Goal: Task Accomplishment & Management: Use online tool/utility

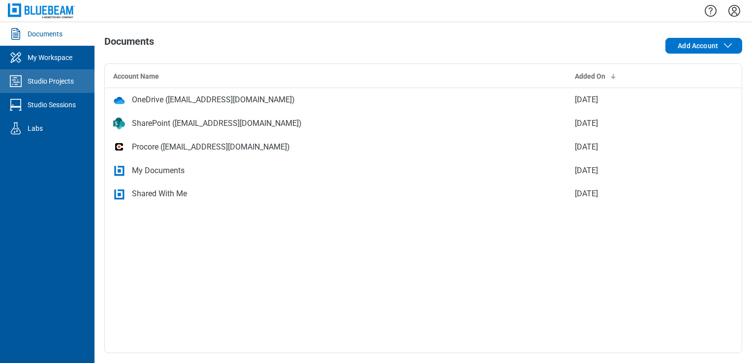
click at [81, 86] on link "Studio Projects" at bounding box center [47, 81] width 94 height 24
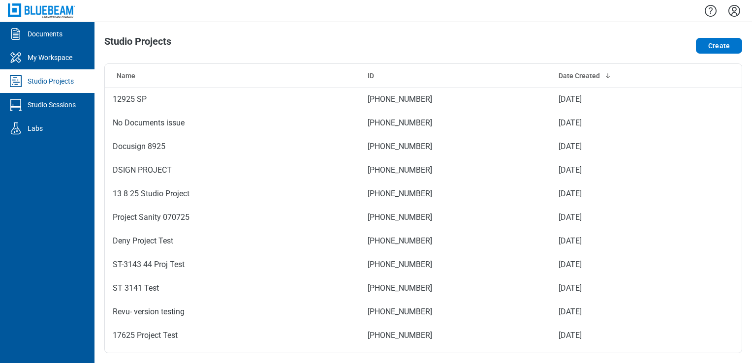
click at [76, 105] on div "Studio Sessions" at bounding box center [52, 105] width 48 height 10
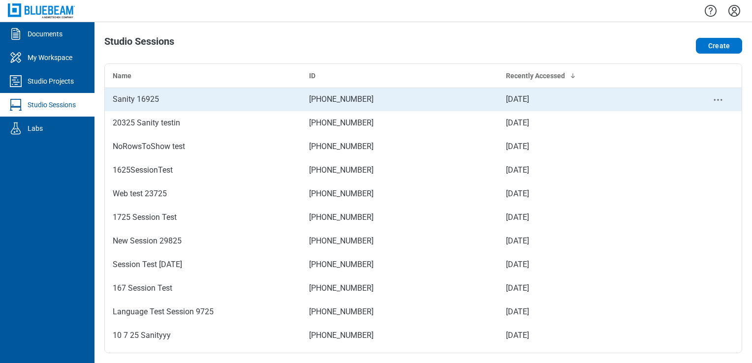
click at [232, 99] on div "Sanity 16925" at bounding box center [203, 99] width 181 height 12
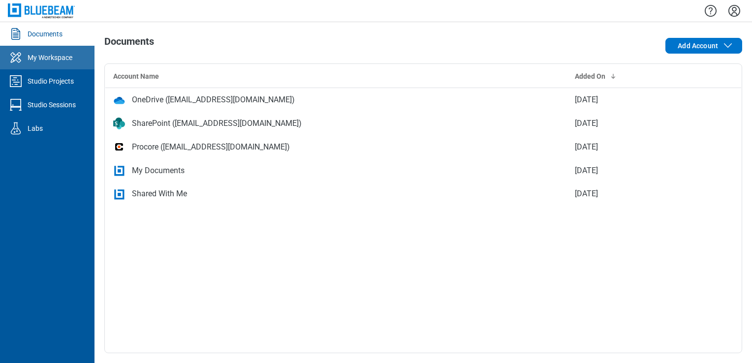
click at [41, 60] on div "My Workspace" at bounding box center [50, 58] width 45 height 10
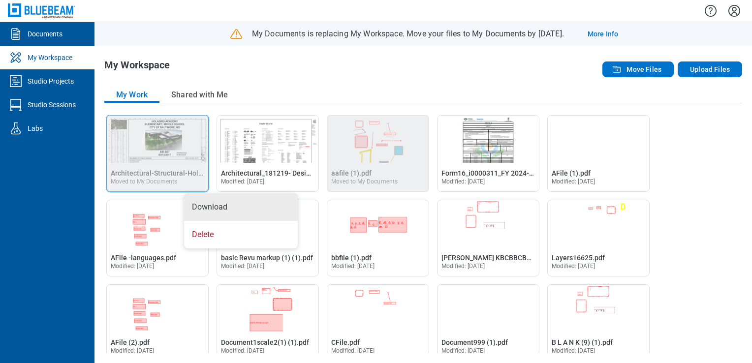
click at [250, 68] on div "My Workspace" at bounding box center [295, 70] width 383 height 20
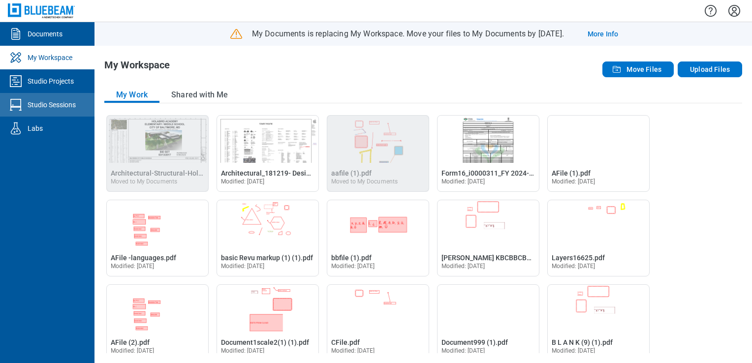
click at [78, 105] on link "Studio Sessions" at bounding box center [47, 105] width 94 height 24
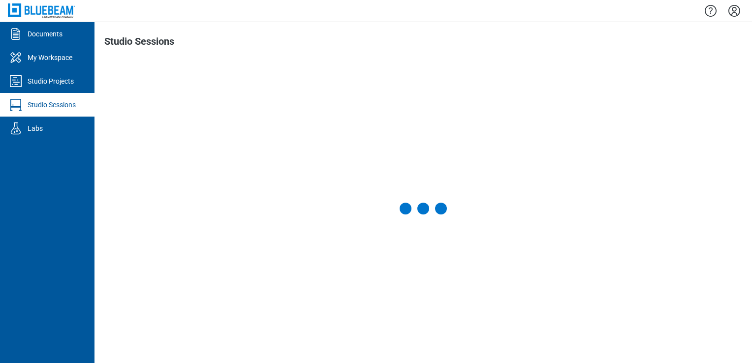
click at [65, 80] on div "Studio Projects" at bounding box center [51, 81] width 46 height 10
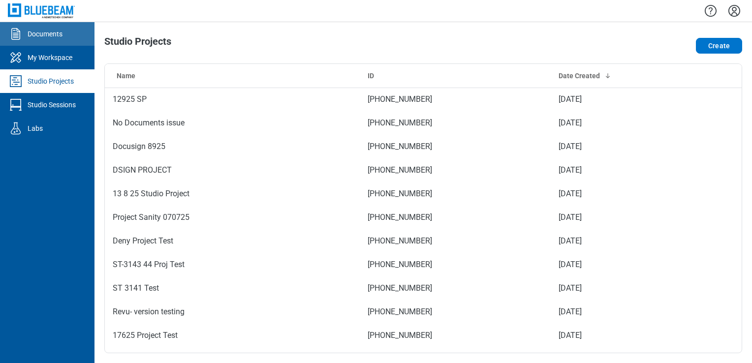
click at [59, 42] on link "Documents" at bounding box center [47, 34] width 94 height 24
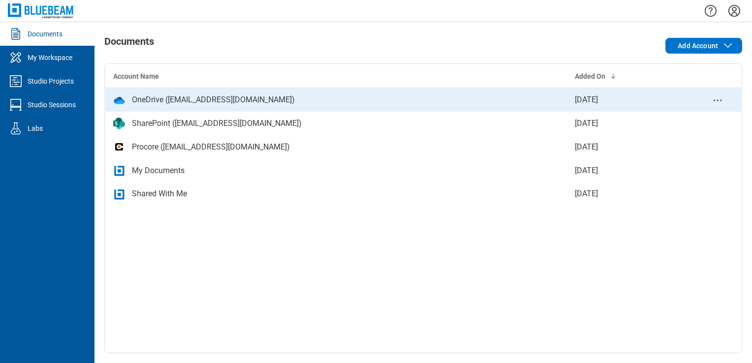
click at [146, 96] on div "OneDrive ([EMAIL_ADDRESS][DOMAIN_NAME])" at bounding box center [213, 100] width 163 height 12
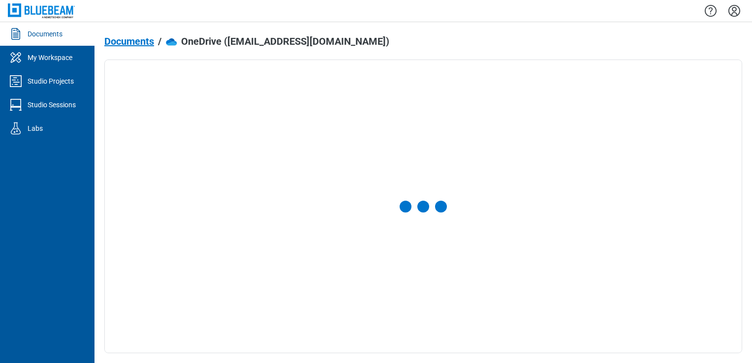
click at [46, 37] on div "Documents" at bounding box center [45, 34] width 35 height 10
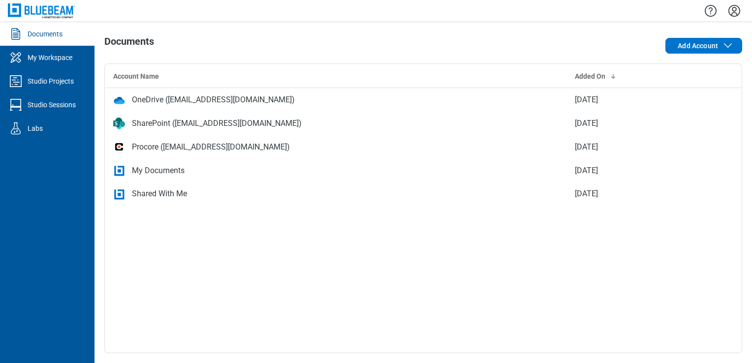
click at [153, 166] on div "My Documents" at bounding box center [158, 171] width 53 height 12
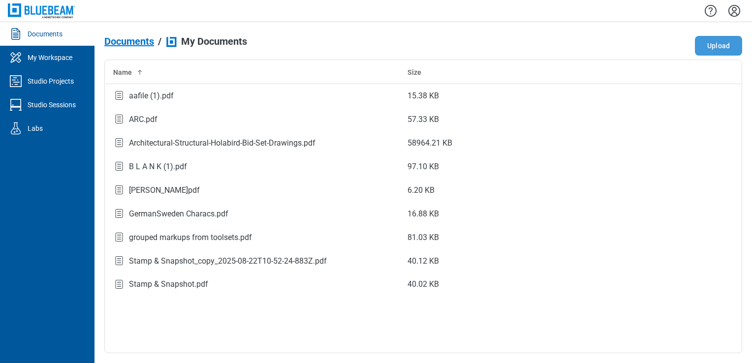
click at [708, 44] on button "Upload" at bounding box center [718, 46] width 47 height 20
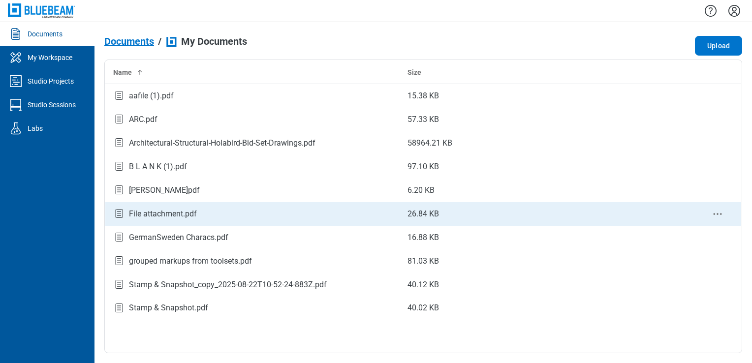
click at [178, 212] on div "File attachment.pdf" at bounding box center [163, 214] width 68 height 12
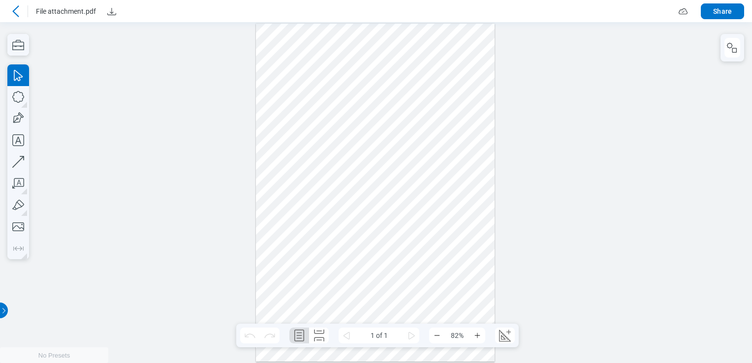
drag, startPoint x: 381, startPoint y: 60, endPoint x: 390, endPoint y: 115, distance: 55.8
click at [390, 115] on div at bounding box center [375, 193] width 239 height 338
drag, startPoint x: 337, startPoint y: 81, endPoint x: 399, endPoint y: 140, distance: 85.2
click at [412, 148] on div at bounding box center [375, 193] width 239 height 338
drag, startPoint x: 366, startPoint y: 135, endPoint x: 406, endPoint y: 171, distance: 53.6
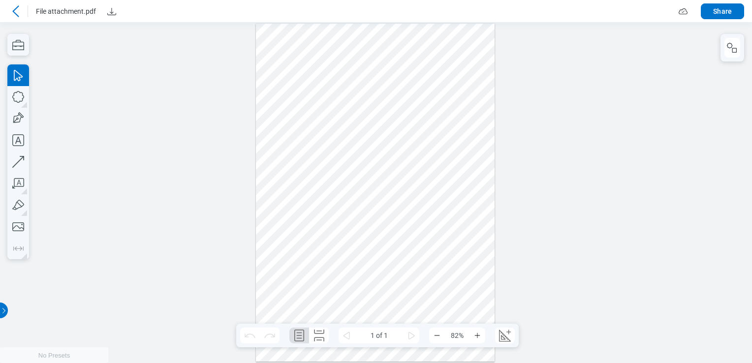
click at [406, 171] on div at bounding box center [375, 193] width 239 height 338
click at [19, 13] on icon at bounding box center [16, 11] width 12 height 12
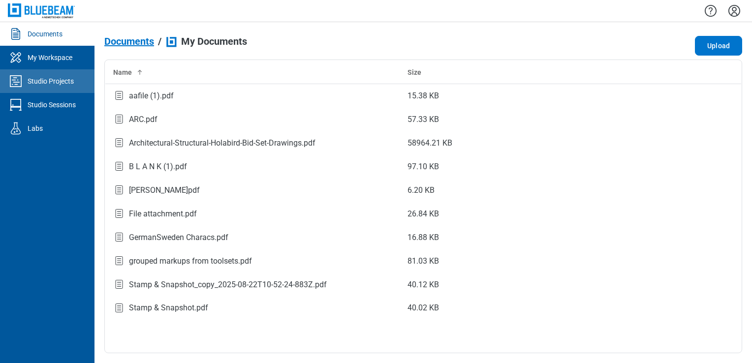
click at [73, 90] on link "Studio Projects" at bounding box center [47, 81] width 94 height 24
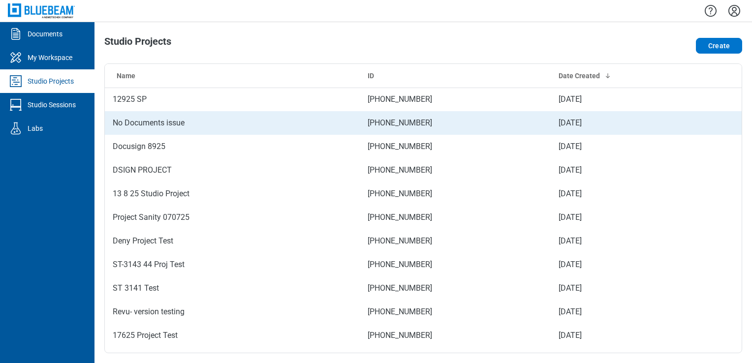
click at [145, 115] on td "No Documents issue" at bounding box center [232, 123] width 255 height 24
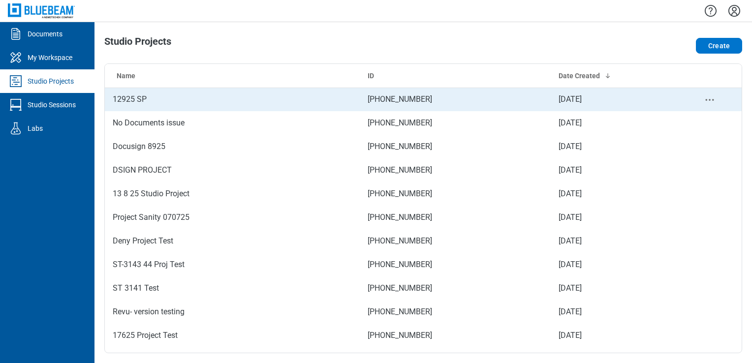
click at [135, 95] on td "12925 SP" at bounding box center [232, 100] width 255 height 24
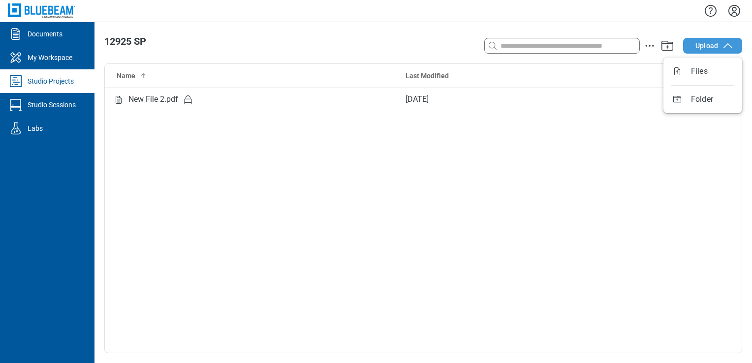
click at [708, 44] on span "Upload" at bounding box center [706, 46] width 23 height 10
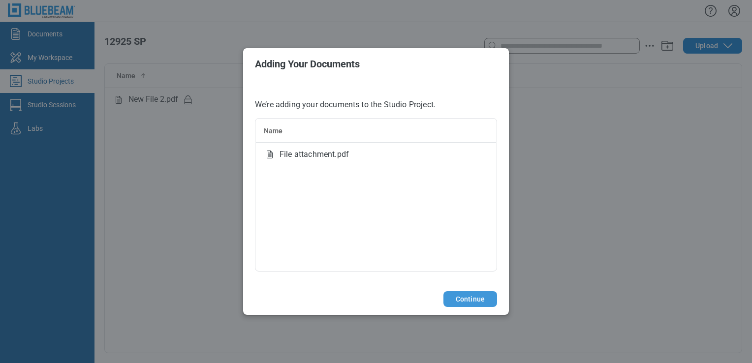
click at [472, 297] on button "Continue" at bounding box center [470, 299] width 54 height 16
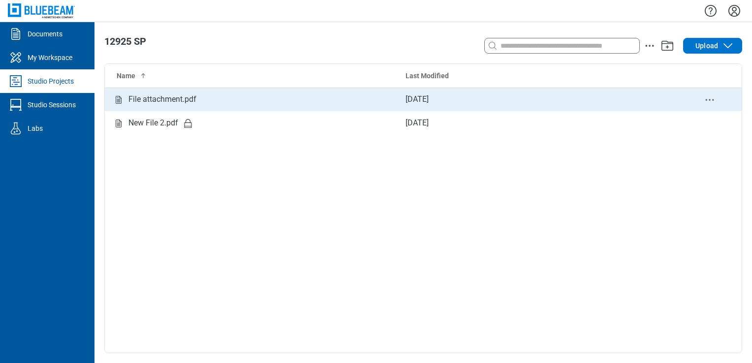
click at [161, 105] on div "File attachment.pdf" at bounding box center [162, 99] width 68 height 12
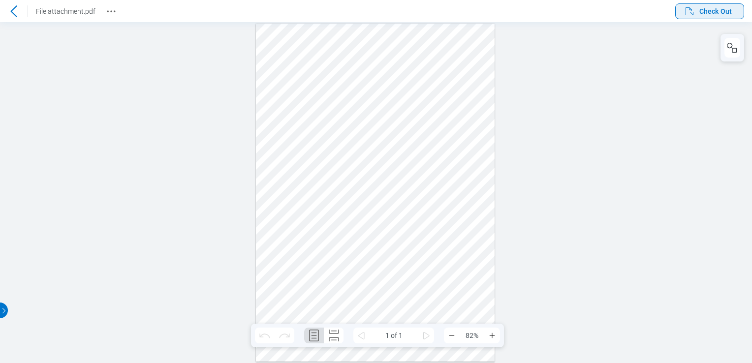
click at [713, 17] on button "Check Out" at bounding box center [709, 11] width 69 height 16
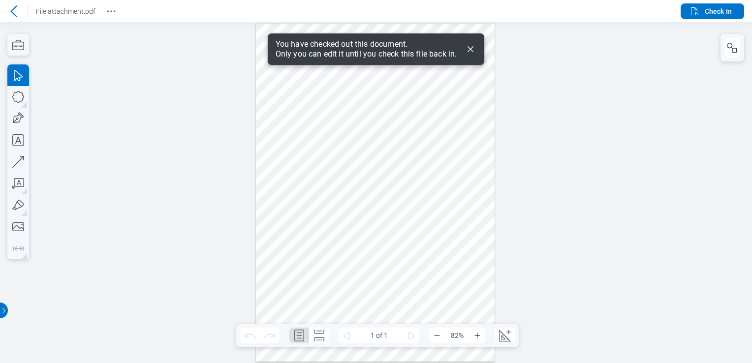
click at [472, 48] on icon "Dismiss" at bounding box center [470, 49] width 12 height 12
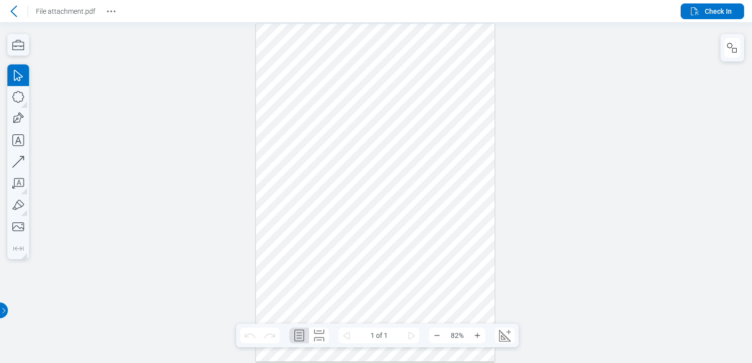
click at [16, 12] on icon at bounding box center [14, 11] width 12 height 12
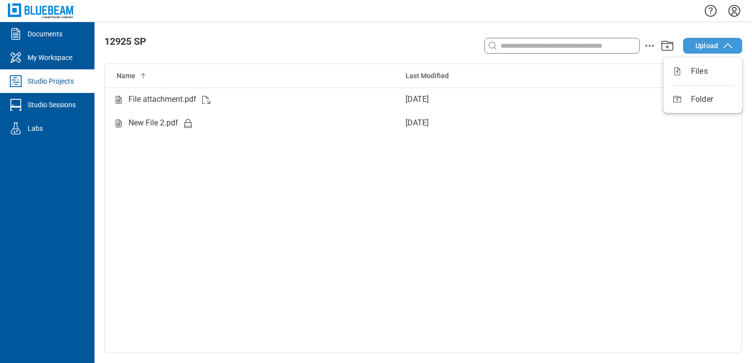
click at [731, 48] on icon "button" at bounding box center [728, 46] width 12 height 12
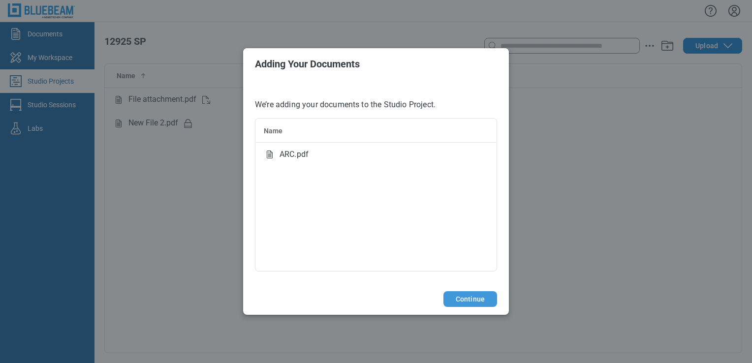
click at [465, 297] on button "Continue" at bounding box center [470, 299] width 54 height 16
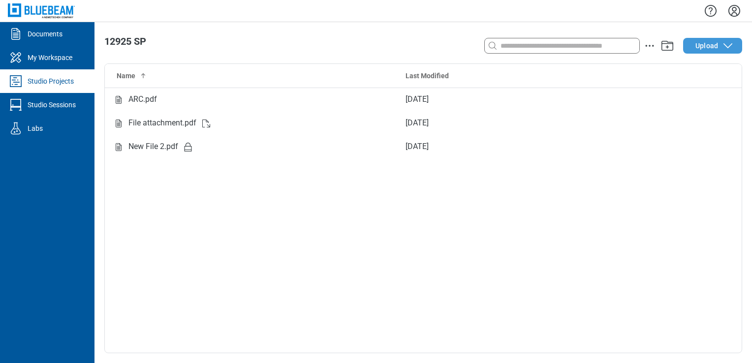
click at [705, 40] on button "Upload" at bounding box center [712, 46] width 59 height 16
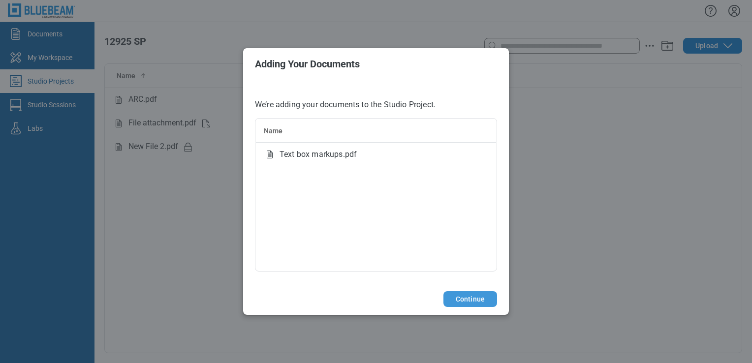
click at [482, 304] on button "Continue" at bounding box center [470, 299] width 54 height 16
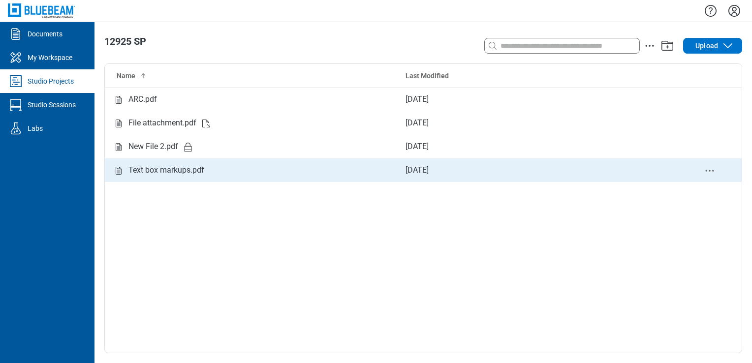
click at [173, 180] on td "Text box markups.pdf" at bounding box center [251, 170] width 293 height 24
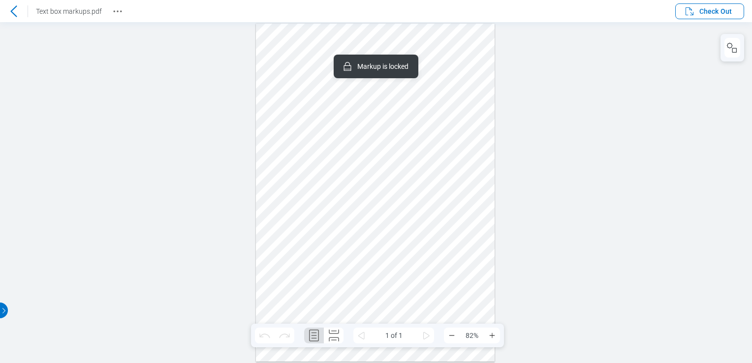
click at [287, 60] on div at bounding box center [375, 193] width 239 height 338
click at [331, 87] on div at bounding box center [375, 193] width 239 height 338
drag, startPoint x: 429, startPoint y: 60, endPoint x: 506, endPoint y: 127, distance: 101.8
click at [431, 63] on div at bounding box center [375, 193] width 239 height 338
drag, startPoint x: 513, startPoint y: 134, endPoint x: 518, endPoint y: 133, distance: 4.9
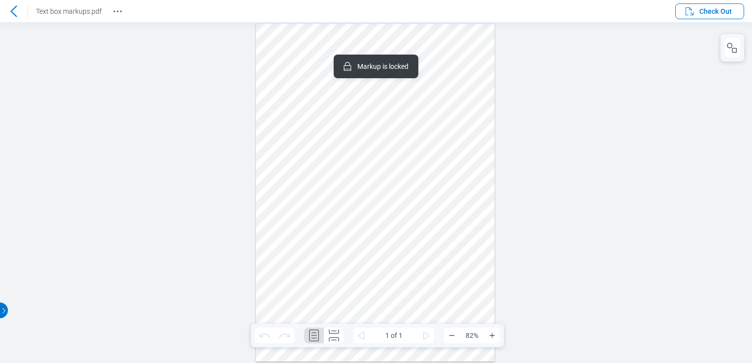
click at [516, 134] on div at bounding box center [376, 192] width 752 height 341
click at [707, 13] on span "Check Out" at bounding box center [715, 11] width 32 height 10
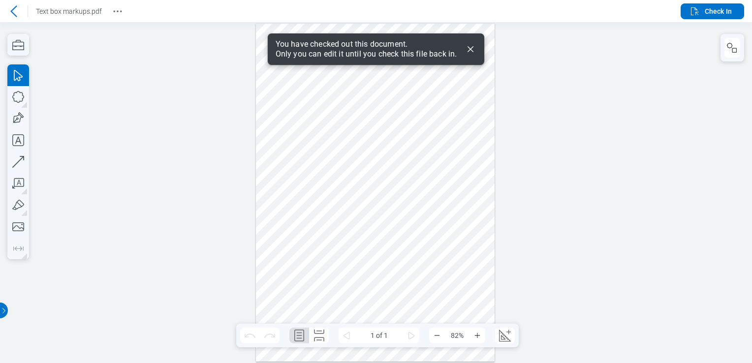
click at [472, 48] on icon "Dismiss" at bounding box center [470, 49] width 12 height 12
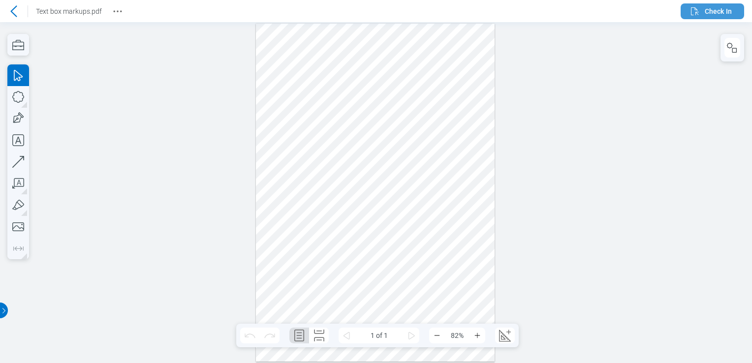
click at [706, 13] on span "Check In" at bounding box center [717, 11] width 27 height 10
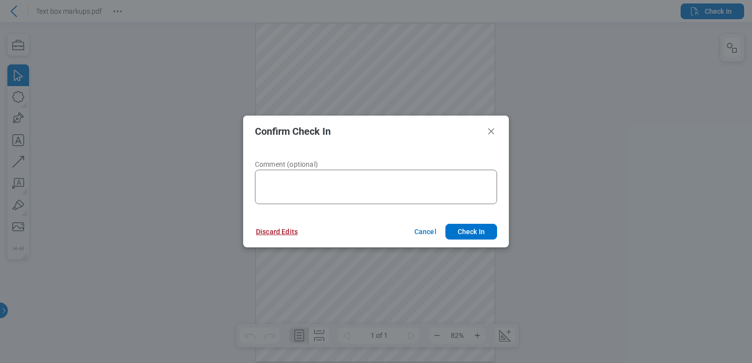
click at [277, 231] on button "Discard Edits" at bounding box center [276, 232] width 65 height 16
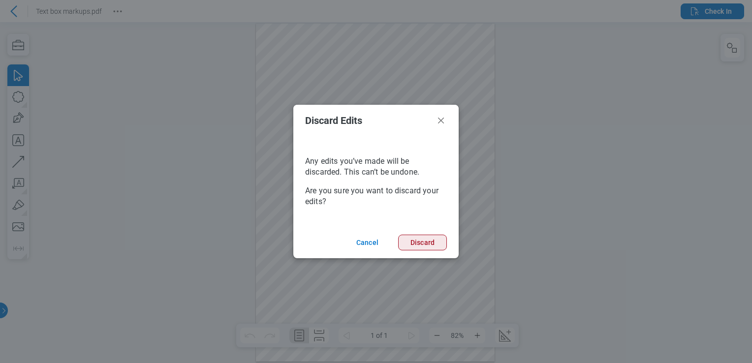
click at [423, 243] on button "Discard" at bounding box center [422, 243] width 49 height 16
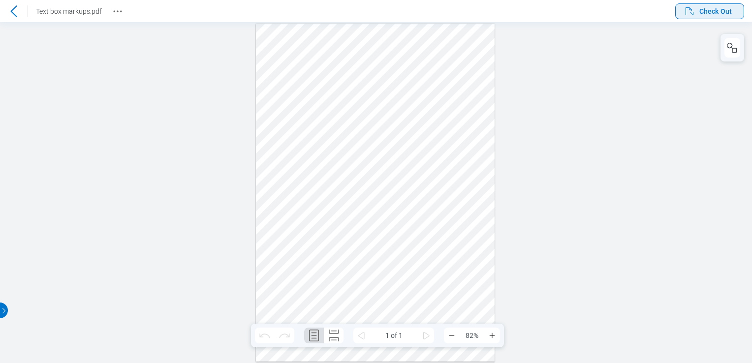
click at [683, 10] on icon "button" at bounding box center [689, 11] width 12 height 12
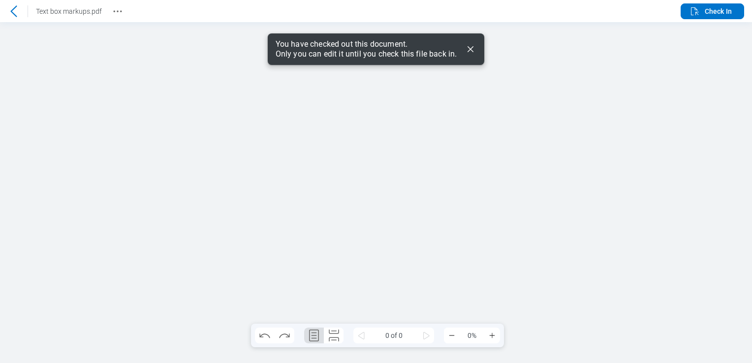
click at [471, 53] on icon "Dismiss" at bounding box center [470, 49] width 12 height 12
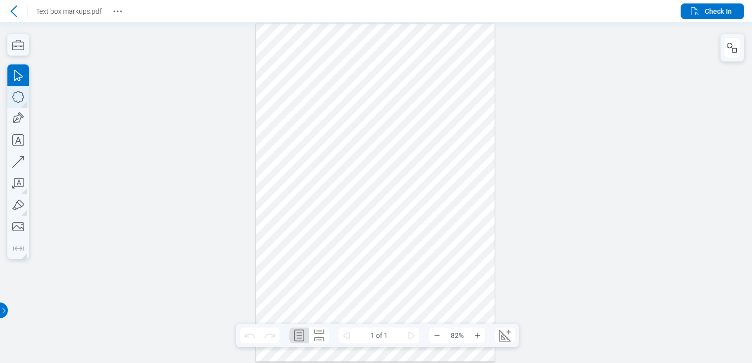
click at [26, 99] on icon "button" at bounding box center [18, 97] width 22 height 22
drag, startPoint x: 288, startPoint y: 128, endPoint x: 335, endPoint y: 191, distance: 79.1
click at [335, 191] on div at bounding box center [375, 193] width 239 height 338
click at [16, 139] on icon "button" at bounding box center [18, 140] width 22 height 22
click at [375, 143] on div at bounding box center [375, 193] width 239 height 338
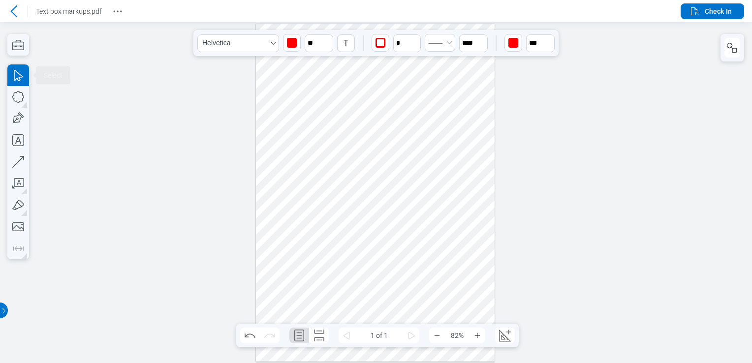
click at [403, 171] on div at bounding box center [375, 193] width 239 height 338
drag, startPoint x: 458, startPoint y: 149, endPoint x: 303, endPoint y: 126, distance: 156.6
click at [303, 126] on div at bounding box center [375, 193] width 239 height 338
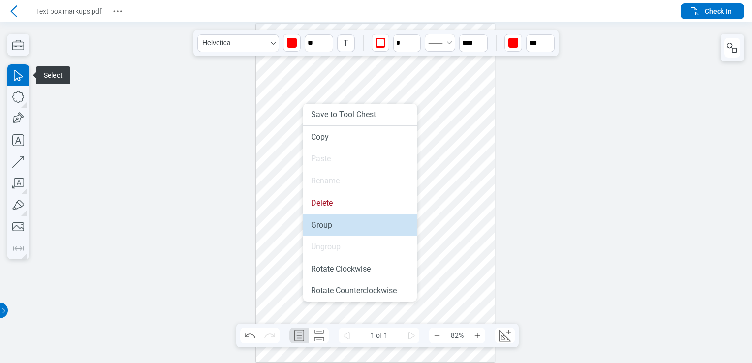
click at [355, 225] on li "Group" at bounding box center [360, 225] width 114 height 22
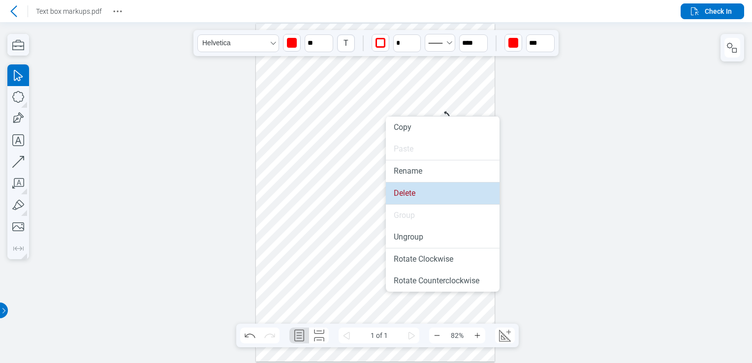
click at [413, 193] on li "Delete" at bounding box center [443, 194] width 114 height 22
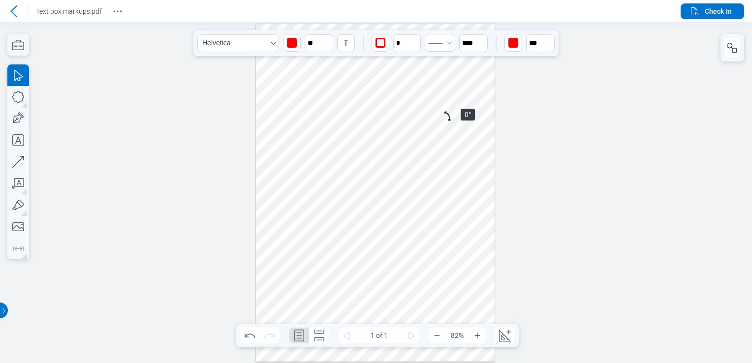
click at [451, 111] on div at bounding box center [375, 193] width 239 height 338
click at [444, 116] on div at bounding box center [375, 193] width 239 height 338
click at [16, 98] on icon "button" at bounding box center [18, 97] width 22 height 22
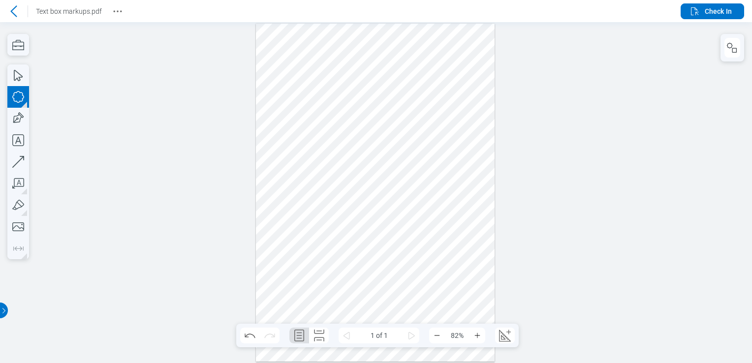
drag, startPoint x: 281, startPoint y: 135, endPoint x: 329, endPoint y: 160, distance: 53.5
click at [329, 160] on div at bounding box center [375, 193] width 239 height 338
click at [22, 141] on icon "button" at bounding box center [18, 140] width 22 height 22
click at [346, 141] on div at bounding box center [375, 193] width 239 height 338
drag, startPoint x: 366, startPoint y: 168, endPoint x: 356, endPoint y: 162, distance: 11.9
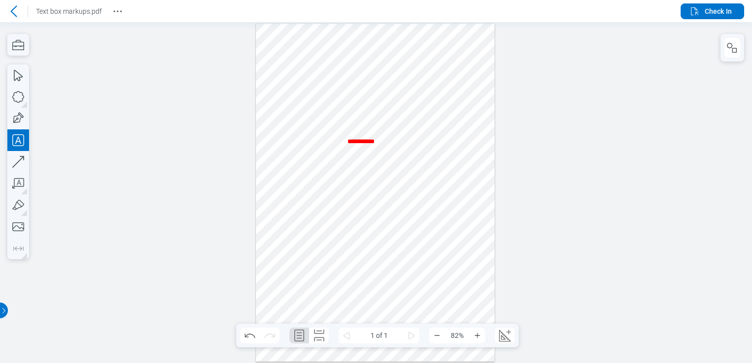
click at [367, 168] on div at bounding box center [375, 193] width 239 height 338
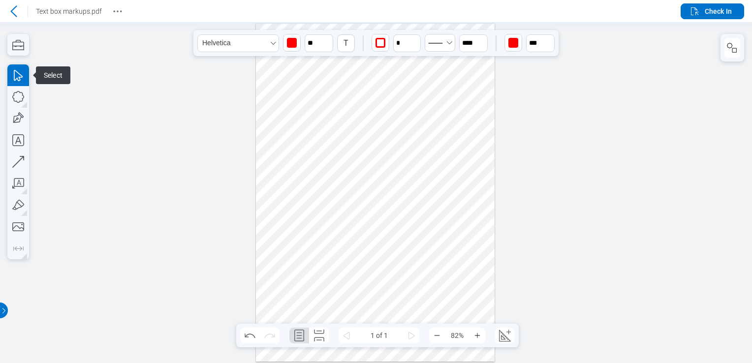
click at [320, 144] on div at bounding box center [375, 193] width 239 height 338
click at [356, 144] on div at bounding box center [375, 193] width 239 height 338
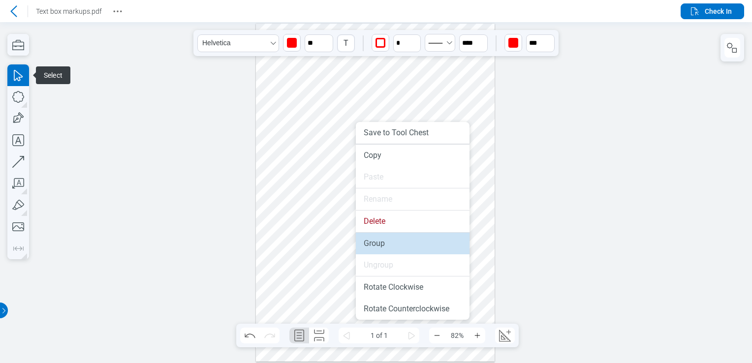
click at [367, 241] on li "Group" at bounding box center [413, 244] width 114 height 22
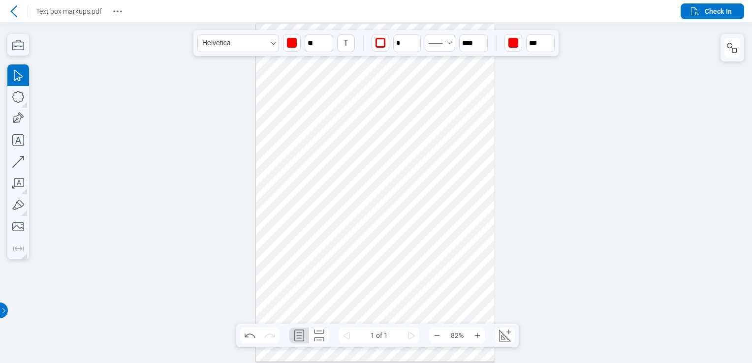
drag, startPoint x: 316, startPoint y: 156, endPoint x: 293, endPoint y: 160, distance: 23.5
click at [277, 178] on div at bounding box center [375, 193] width 239 height 338
drag, startPoint x: 293, startPoint y: 160, endPoint x: 327, endPoint y: 199, distance: 50.9
click at [320, 233] on div at bounding box center [375, 193] width 239 height 338
drag, startPoint x: 327, startPoint y: 199, endPoint x: 327, endPoint y: 214, distance: 15.7
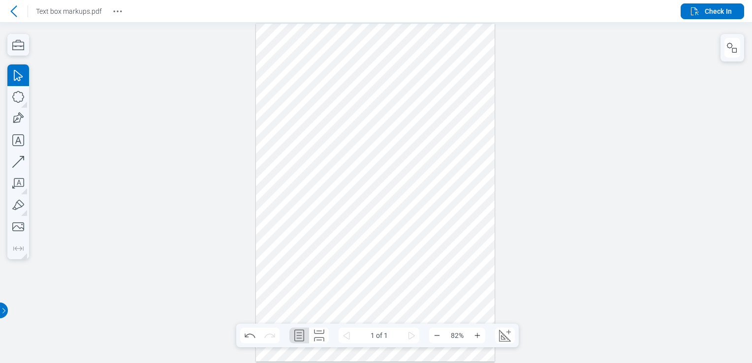
click at [327, 214] on div at bounding box center [375, 193] width 239 height 338
drag, startPoint x: 275, startPoint y: 164, endPoint x: 313, endPoint y: 162, distance: 37.4
click at [313, 162] on div at bounding box center [375, 193] width 239 height 338
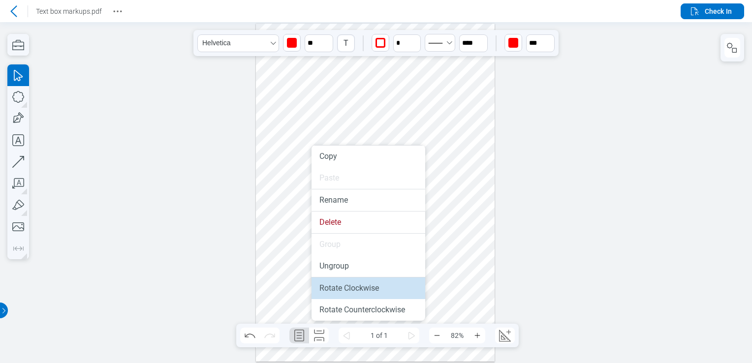
click at [339, 289] on li "Rotate Clockwise" at bounding box center [368, 288] width 114 height 22
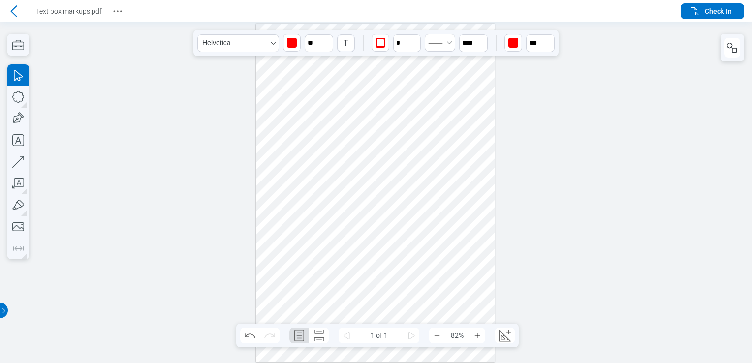
drag, startPoint x: 340, startPoint y: 147, endPoint x: 437, endPoint y: 147, distance: 96.9
click at [437, 147] on div at bounding box center [375, 193] width 239 height 338
drag, startPoint x: 423, startPoint y: 136, endPoint x: 438, endPoint y: 150, distance: 20.9
click at [434, 155] on div at bounding box center [375, 193] width 239 height 338
drag, startPoint x: 447, startPoint y: 137, endPoint x: 463, endPoint y: 163, distance: 30.9
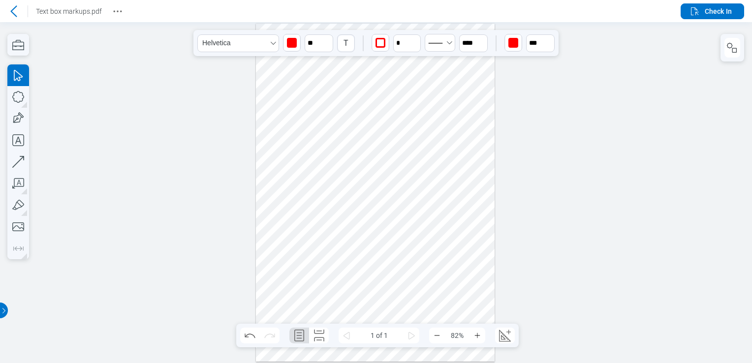
click at [463, 163] on div at bounding box center [375, 193] width 239 height 338
click at [435, 231] on div at bounding box center [375, 193] width 239 height 338
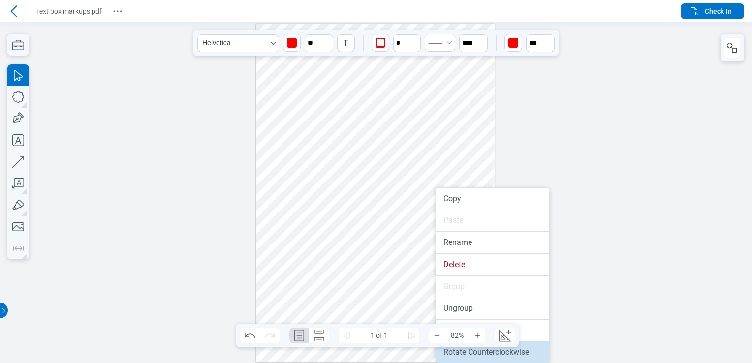
click at [467, 353] on li "Rotate Counterclockwise" at bounding box center [492, 352] width 114 height 22
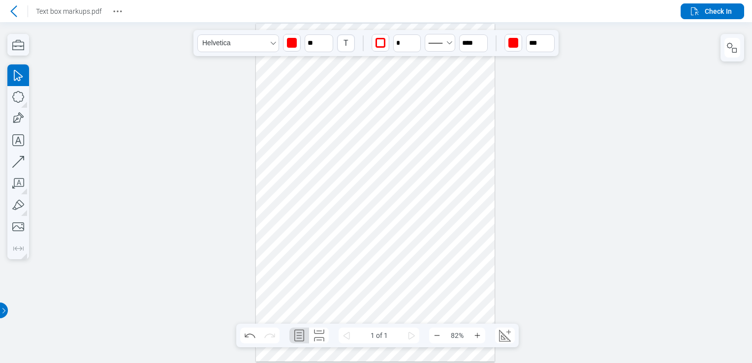
drag, startPoint x: 415, startPoint y: 191, endPoint x: 321, endPoint y: 182, distance: 94.5
click at [321, 182] on div at bounding box center [375, 193] width 239 height 338
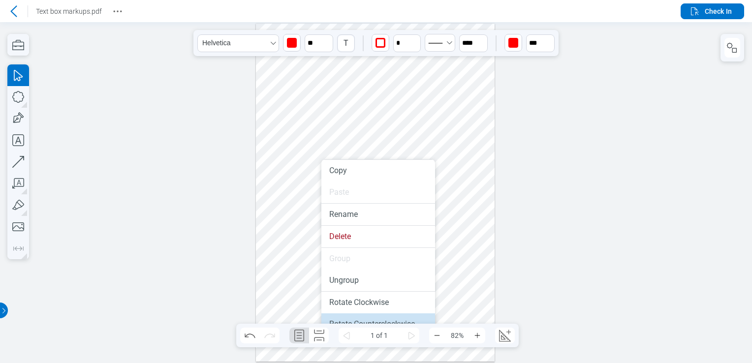
click at [371, 317] on li "Rotate Counterclockwise" at bounding box center [378, 324] width 114 height 22
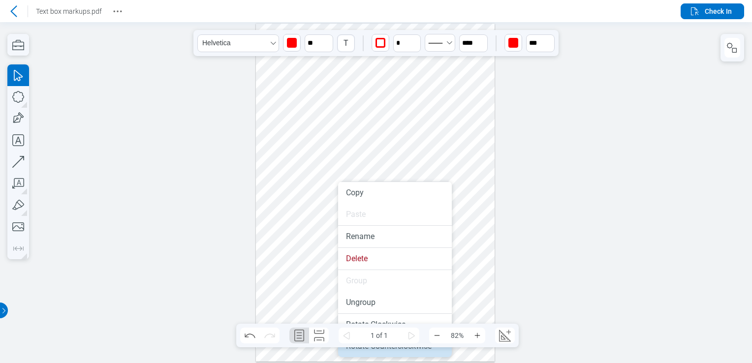
click at [377, 355] on li "Rotate Counterclockwise" at bounding box center [395, 346] width 114 height 22
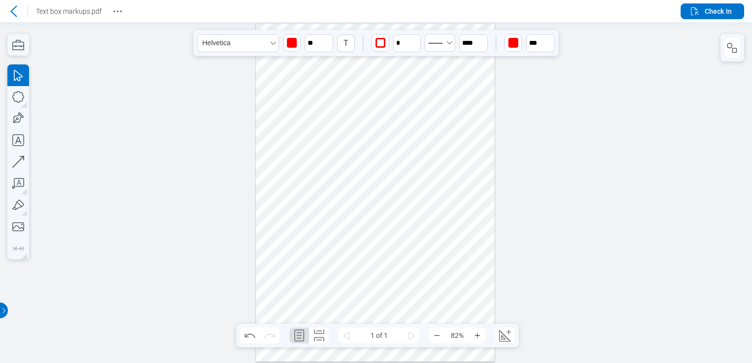
drag, startPoint x: 370, startPoint y: 180, endPoint x: 366, endPoint y: 203, distance: 23.5
click at [366, 203] on div at bounding box center [375, 193] width 239 height 338
click at [347, 204] on div at bounding box center [375, 193] width 239 height 338
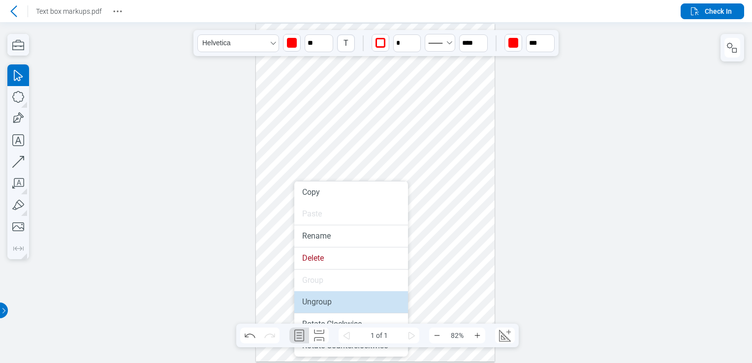
click at [307, 293] on li "Ungroup" at bounding box center [351, 302] width 114 height 22
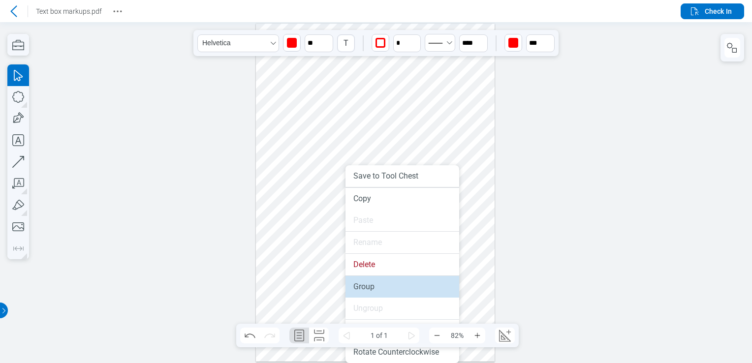
click at [386, 285] on li "Group" at bounding box center [402, 287] width 114 height 22
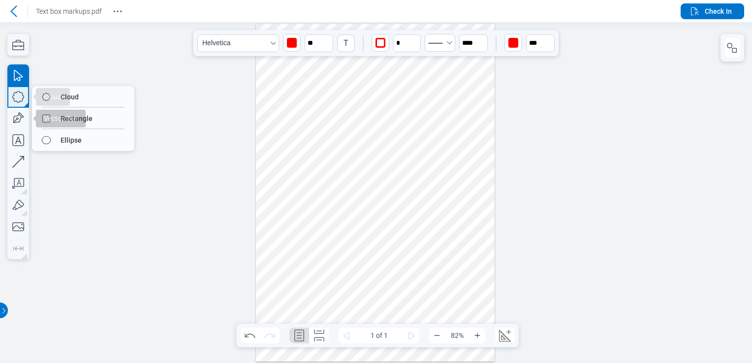
click at [18, 110] on div "Cloud Cloud Rectangle Ellipse Vector Pen" at bounding box center [18, 161] width 22 height 195
click at [16, 112] on icon "button" at bounding box center [18, 119] width 22 height 22
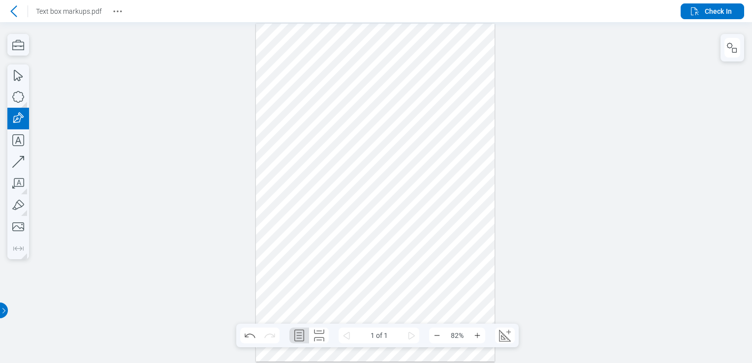
drag, startPoint x: 313, startPoint y: 241, endPoint x: 335, endPoint y: 272, distance: 37.8
click at [335, 272] on div at bounding box center [375, 193] width 239 height 338
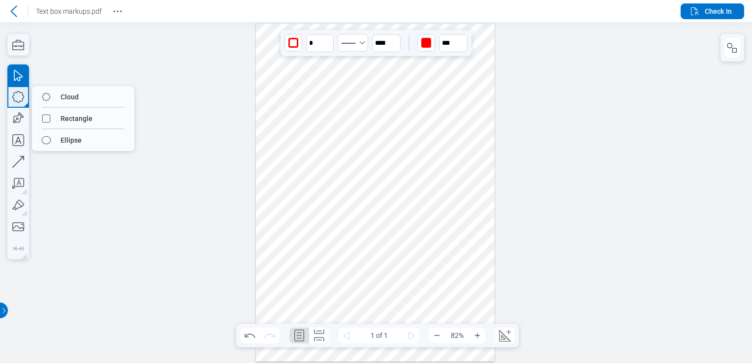
click at [20, 91] on icon "button" at bounding box center [18, 97] width 22 height 22
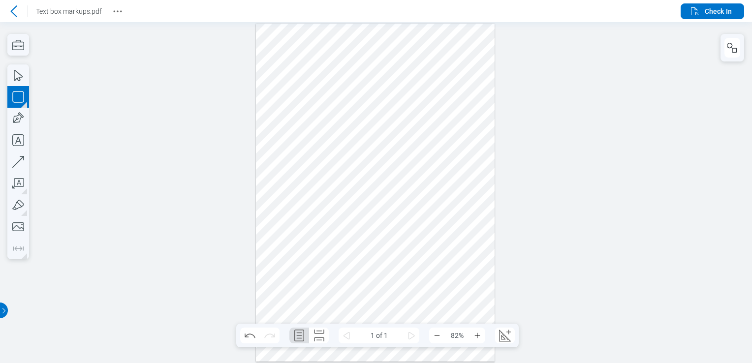
drag, startPoint x: 344, startPoint y: 237, endPoint x: 356, endPoint y: 294, distance: 58.2
click at [356, 294] on div at bounding box center [375, 193] width 239 height 338
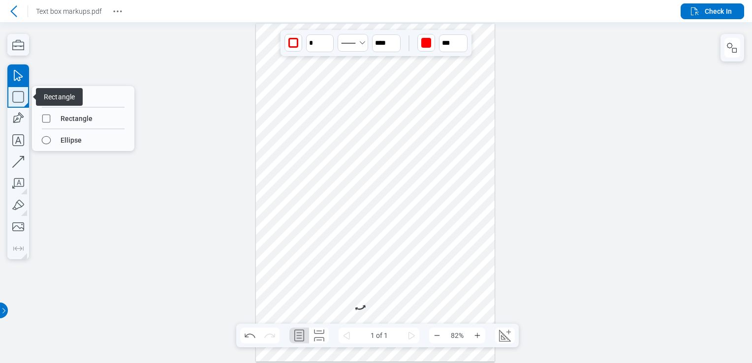
click at [24, 101] on icon "button" at bounding box center [18, 97] width 22 height 22
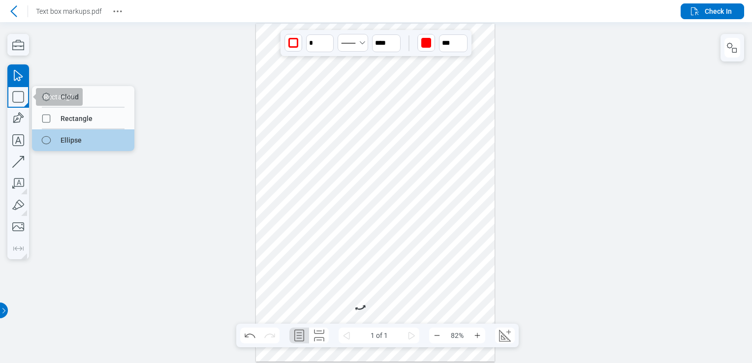
drag, startPoint x: 94, startPoint y: 132, endPoint x: 71, endPoint y: 141, distance: 25.2
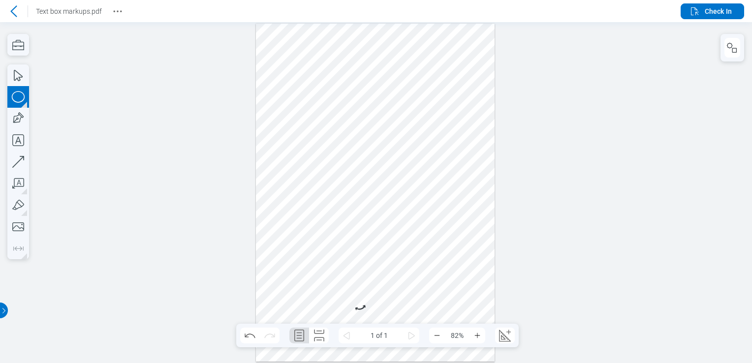
drag, startPoint x: 369, startPoint y: 244, endPoint x: 387, endPoint y: 285, distance: 44.5
click at [387, 285] on div at bounding box center [375, 193] width 239 height 338
drag, startPoint x: 421, startPoint y: 285, endPoint x: 301, endPoint y: 244, distance: 126.6
click at [301, 244] on div at bounding box center [375, 193] width 239 height 338
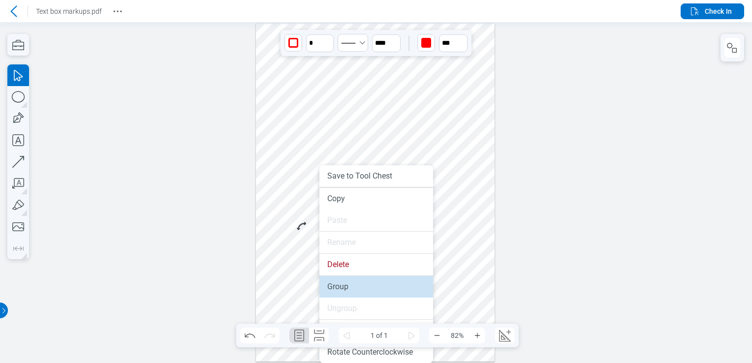
click at [346, 282] on li "Group" at bounding box center [376, 287] width 114 height 22
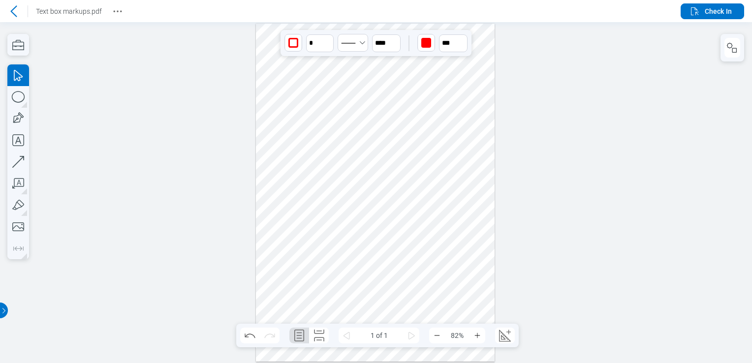
drag, startPoint x: 344, startPoint y: 258, endPoint x: 318, endPoint y: 271, distance: 28.6
click at [318, 271] on div at bounding box center [375, 193] width 239 height 338
click at [365, 202] on div at bounding box center [375, 193] width 239 height 338
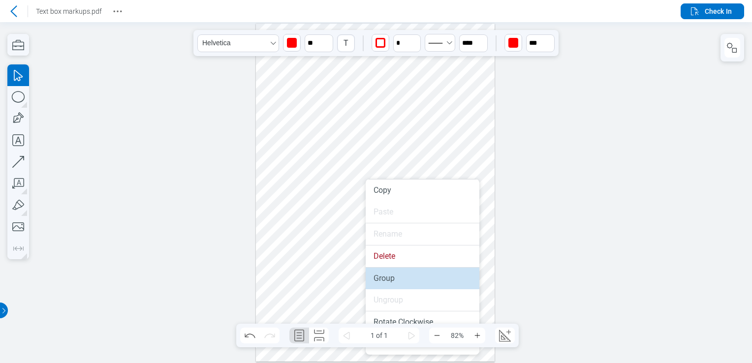
click at [392, 281] on li "Group" at bounding box center [423, 279] width 114 height 22
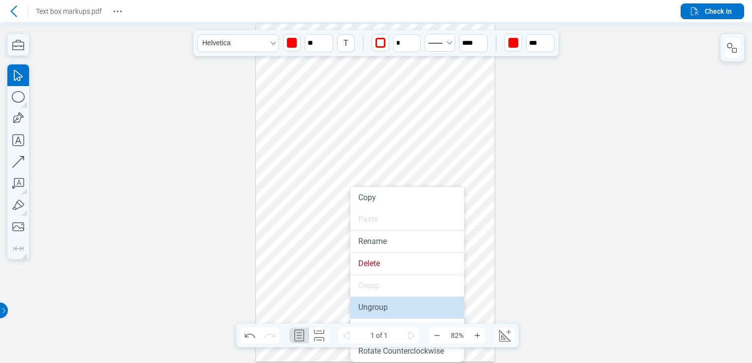
click at [370, 314] on li "Ungroup" at bounding box center [407, 308] width 114 height 22
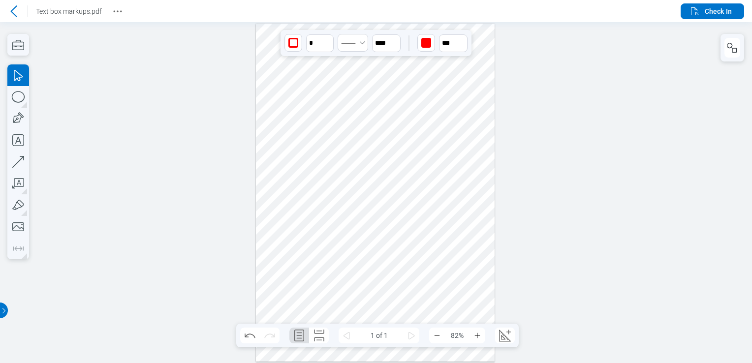
drag, startPoint x: 360, startPoint y: 278, endPoint x: 333, endPoint y: 285, distance: 27.4
click at [335, 285] on div at bounding box center [375, 193] width 239 height 338
drag, startPoint x: 381, startPoint y: 222, endPoint x: 406, endPoint y: 206, distance: 30.3
click at [406, 206] on div at bounding box center [375, 193] width 239 height 338
drag, startPoint x: 384, startPoint y: 207, endPoint x: 403, endPoint y: 197, distance: 22.0
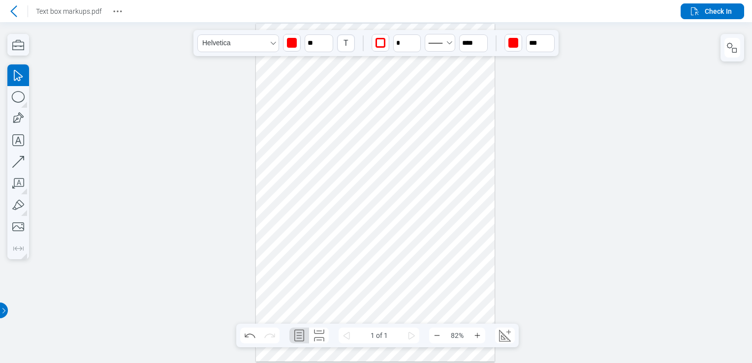
click at [403, 197] on div at bounding box center [375, 193] width 239 height 338
drag, startPoint x: 301, startPoint y: 273, endPoint x: 354, endPoint y: 245, distance: 60.1
click at [354, 245] on div at bounding box center [375, 193] width 239 height 338
click at [366, 201] on div at bounding box center [375, 193] width 239 height 338
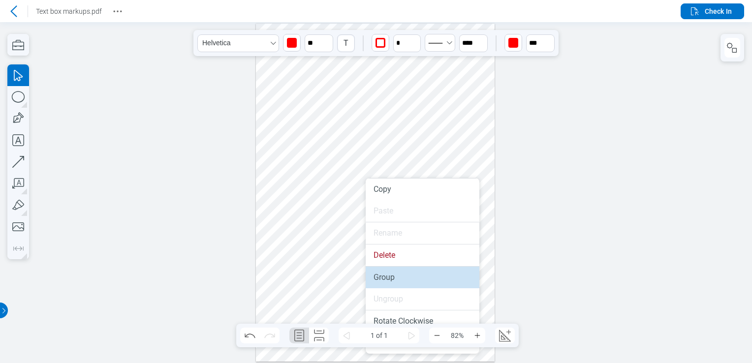
drag, startPoint x: 370, startPoint y: 255, endPoint x: 378, endPoint y: 282, distance: 28.3
click at [378, 282] on li "Group" at bounding box center [423, 278] width 114 height 22
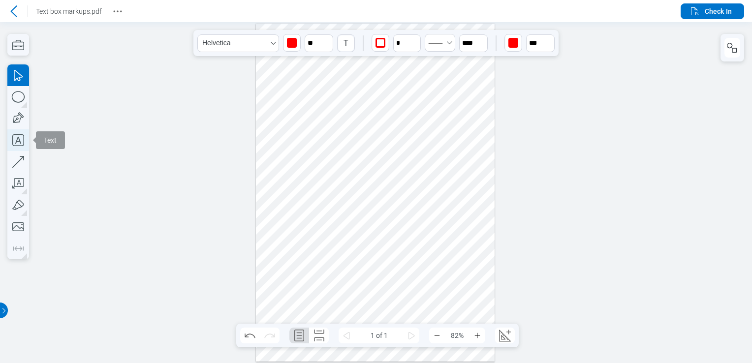
click at [19, 140] on icon "button" at bounding box center [18, 140] width 22 height 22
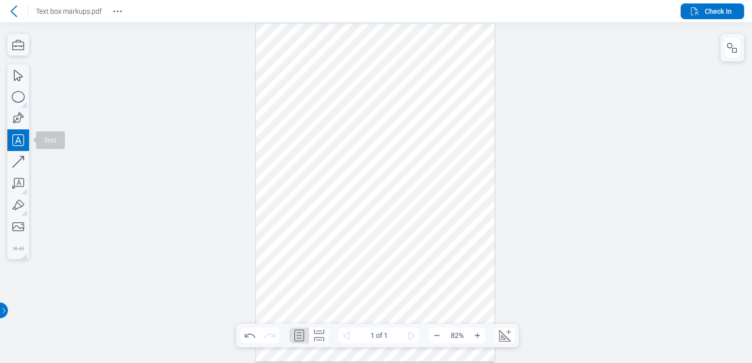
click at [267, 136] on div at bounding box center [375, 193] width 239 height 338
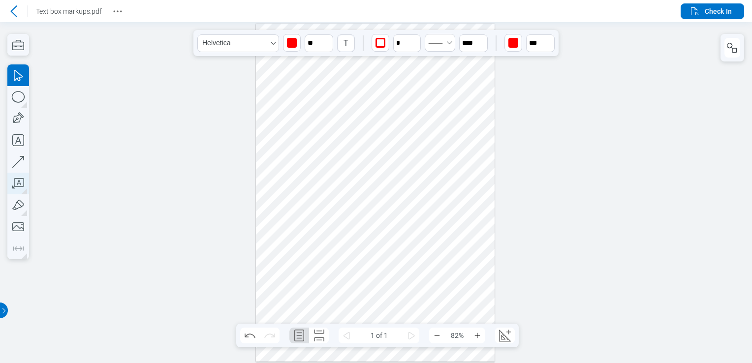
click at [21, 184] on icon "button" at bounding box center [18, 184] width 22 height 22
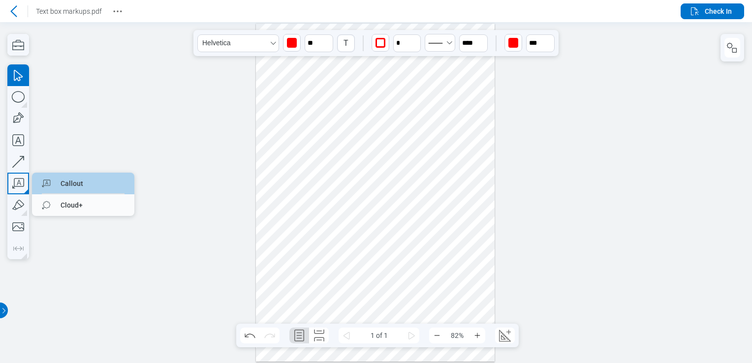
drag, startPoint x: 130, startPoint y: 161, endPoint x: 78, endPoint y: 184, distance: 56.8
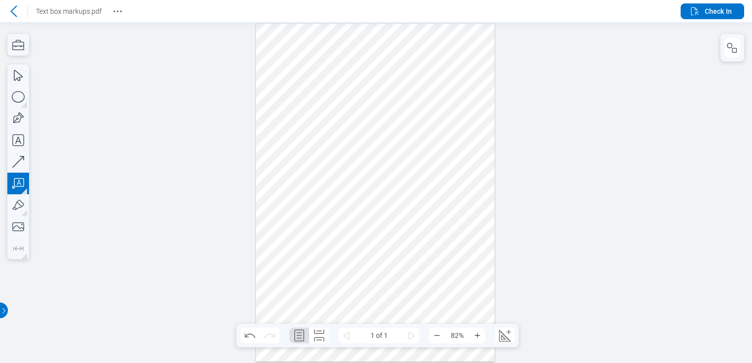
drag, startPoint x: 318, startPoint y: 117, endPoint x: 327, endPoint y: 142, distance: 26.9
click at [327, 142] on div at bounding box center [375, 193] width 239 height 338
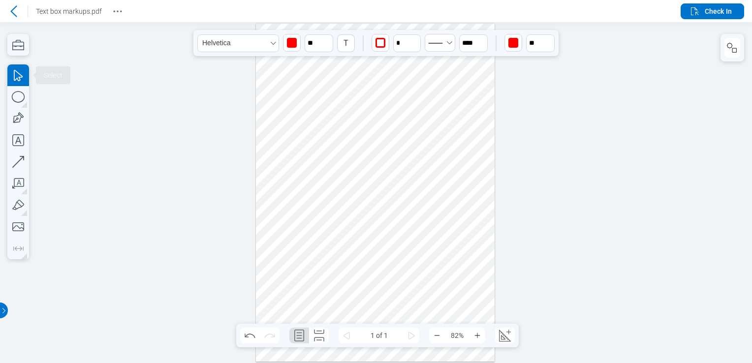
click at [347, 130] on div at bounding box center [375, 193] width 239 height 338
click at [418, 36] on icon "undefined_increment" at bounding box center [416, 39] width 8 height 8
drag, startPoint x: 417, startPoint y: 36, endPoint x: 331, endPoint y: 47, distance: 87.3
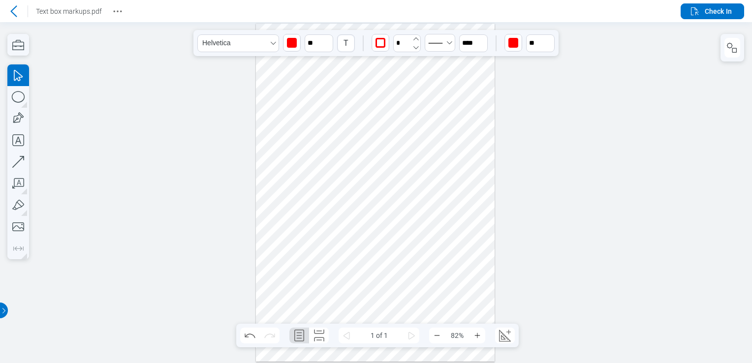
click at [413, 37] on icon "undefined_increment" at bounding box center [416, 39] width 8 height 8
type input "*"
click at [14, 204] on icon "button" at bounding box center [18, 205] width 22 height 22
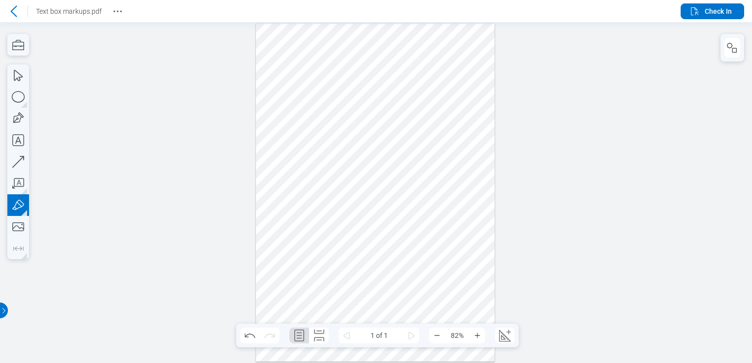
drag, startPoint x: 384, startPoint y: 122, endPoint x: 366, endPoint y: 121, distance: 18.2
click at [366, 121] on div at bounding box center [375, 193] width 239 height 338
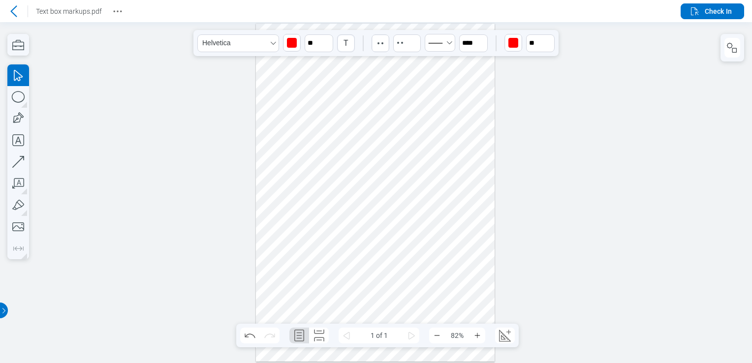
click at [344, 154] on div at bounding box center [375, 193] width 239 height 338
click at [291, 138] on div at bounding box center [375, 193] width 239 height 338
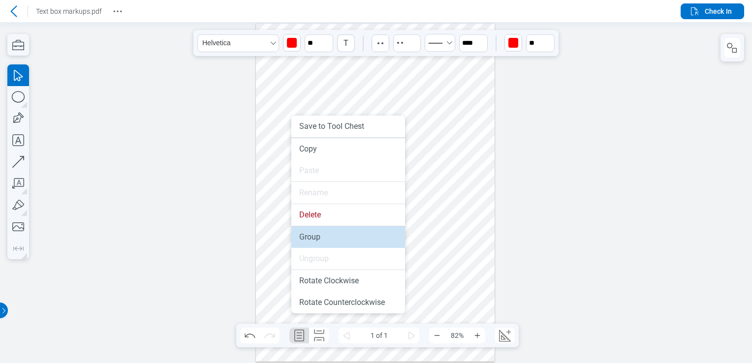
drag, startPoint x: 320, startPoint y: 206, endPoint x: 322, endPoint y: 231, distance: 25.2
click at [322, 231] on li "Group" at bounding box center [348, 237] width 114 height 22
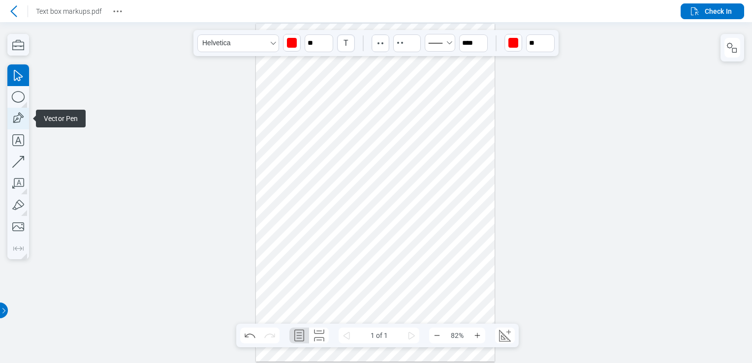
click at [22, 121] on icon "button" at bounding box center [18, 119] width 22 height 22
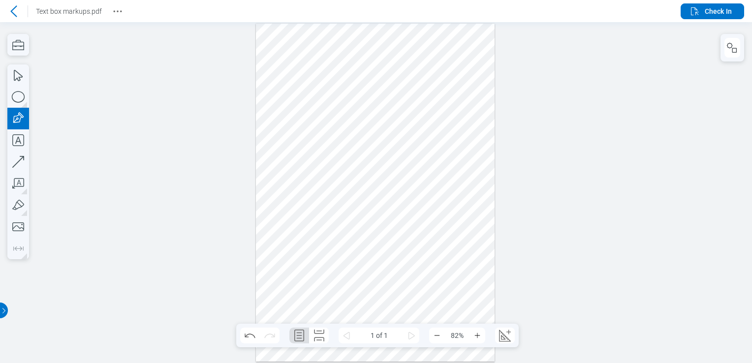
drag, startPoint x: 441, startPoint y: 146, endPoint x: 457, endPoint y: 178, distance: 35.6
click at [456, 181] on div at bounding box center [375, 193] width 239 height 338
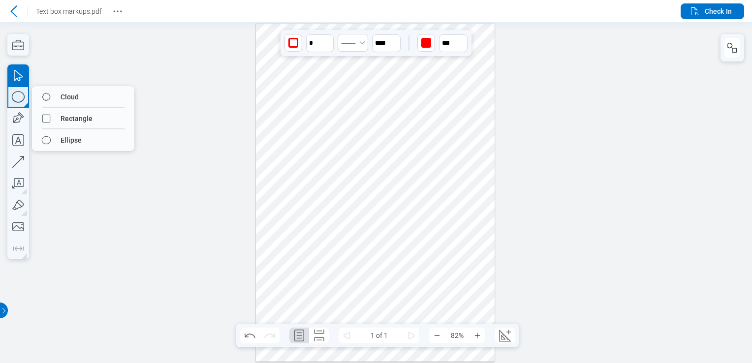
click at [22, 96] on icon "button" at bounding box center [18, 97] width 22 height 22
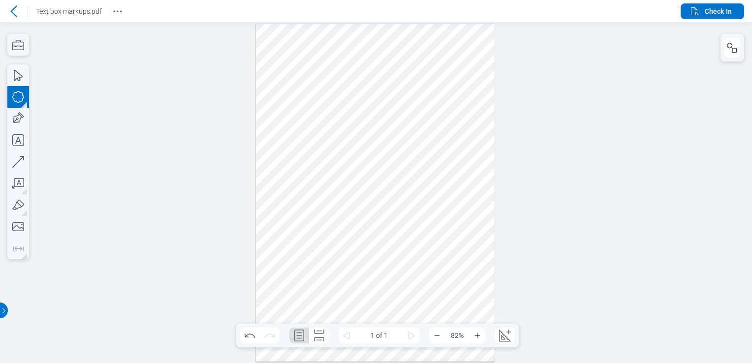
drag, startPoint x: 465, startPoint y: 144, endPoint x: 477, endPoint y: 174, distance: 32.2
click at [478, 182] on div at bounding box center [375, 193] width 239 height 338
click at [450, 166] on div at bounding box center [375, 193] width 239 height 338
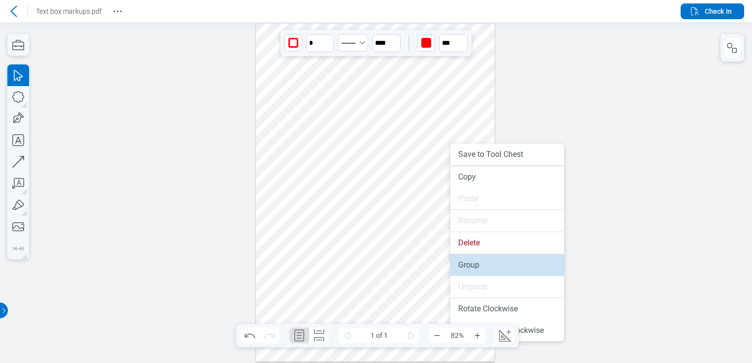
click at [468, 257] on li "Group" at bounding box center [507, 265] width 114 height 22
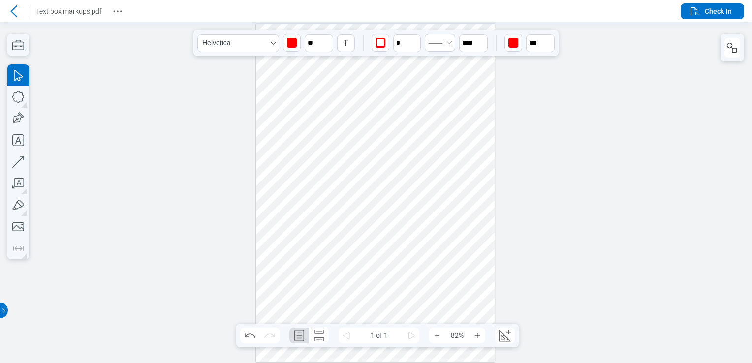
drag, startPoint x: 404, startPoint y: 198, endPoint x: 383, endPoint y: 230, distance: 37.9
click at [383, 230] on div at bounding box center [375, 193] width 239 height 338
drag, startPoint x: 456, startPoint y: 169, endPoint x: 449, endPoint y: 199, distance: 30.9
click at [452, 198] on div at bounding box center [375, 193] width 239 height 338
drag, startPoint x: 293, startPoint y: 134, endPoint x: 289, endPoint y: 157, distance: 23.5
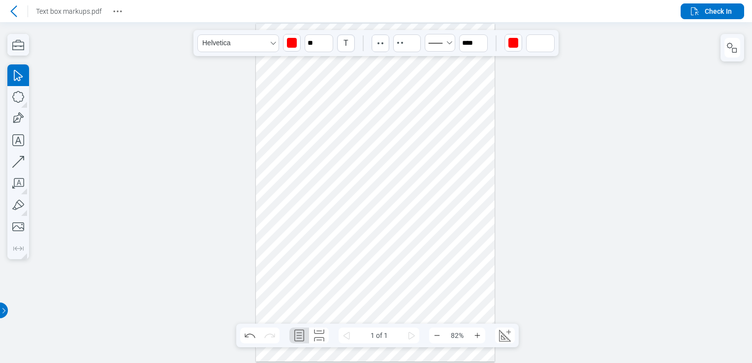
click at [289, 157] on div at bounding box center [375, 193] width 239 height 338
click at [355, 101] on div at bounding box center [375, 193] width 239 height 338
click at [117, 11] on circle "Revision History" at bounding box center [117, 10] width 1 height 1
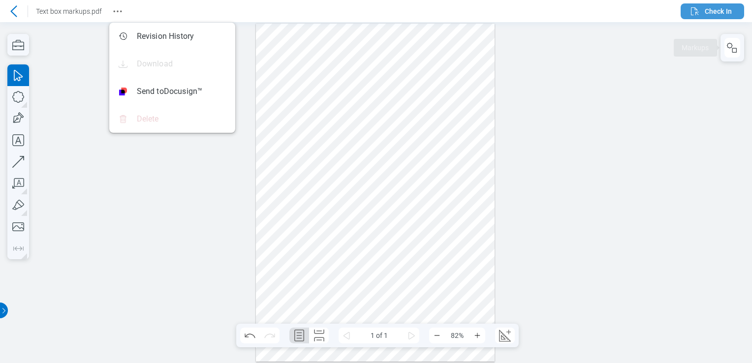
click at [728, 17] on button "Check In" at bounding box center [711, 11] width 63 height 16
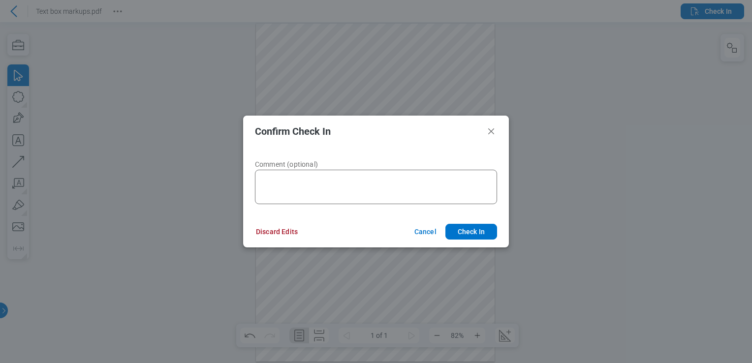
click at [483, 242] on footer "Discard Edits Cancel Check In" at bounding box center [376, 231] width 266 height 31
click at [487, 230] on button "Check In" at bounding box center [471, 232] width 52 height 16
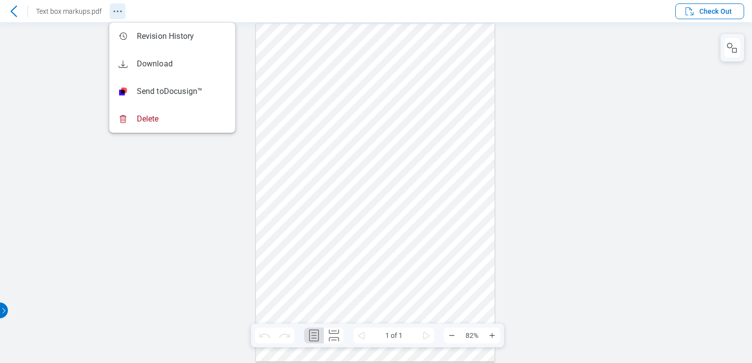
click at [122, 13] on icon "Revision History" at bounding box center [118, 11] width 12 height 12
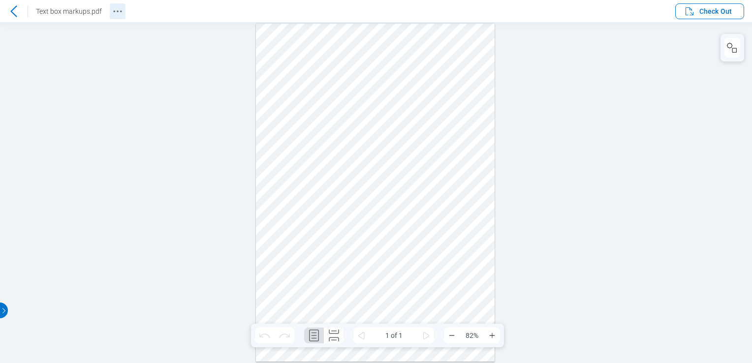
click at [117, 13] on icon "Revision History" at bounding box center [118, 11] width 12 height 12
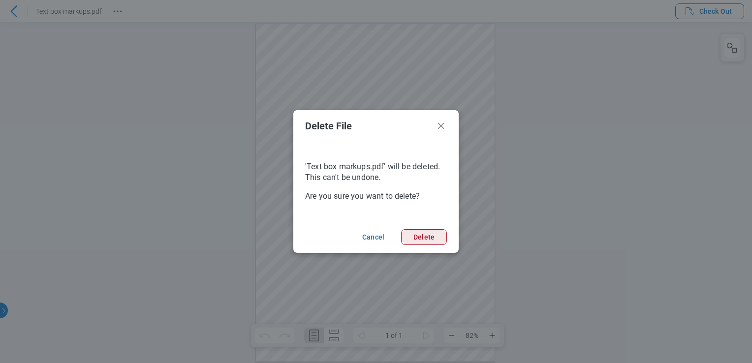
click at [427, 240] on button "Delete" at bounding box center [424, 237] width 46 height 16
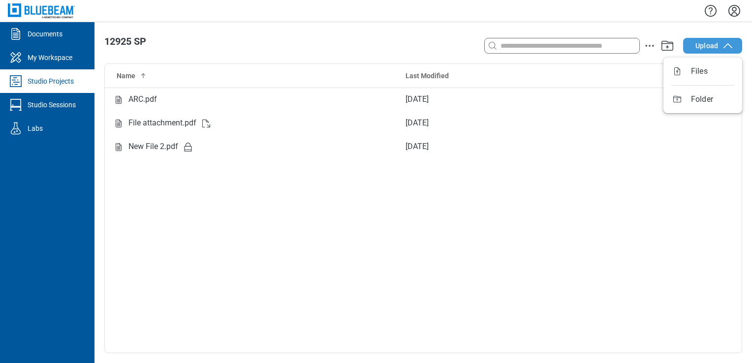
click at [729, 44] on icon "button" at bounding box center [728, 46] width 12 height 12
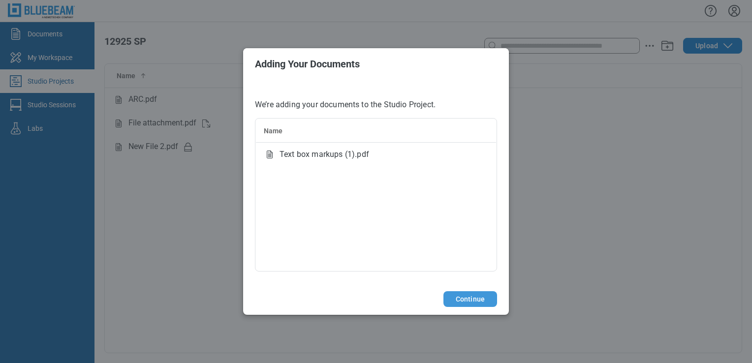
click at [479, 302] on button "Continue" at bounding box center [470, 299] width 54 height 16
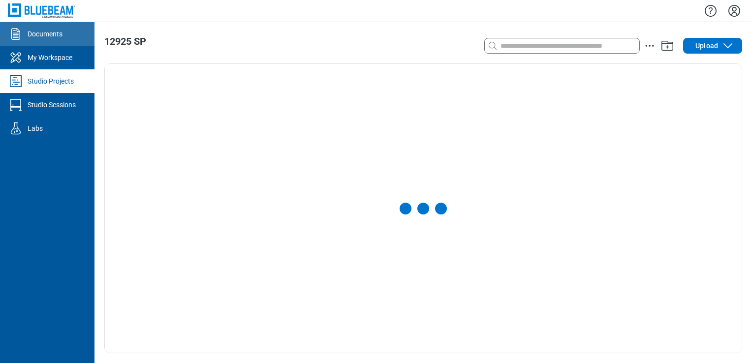
click at [62, 45] on link "Documents" at bounding box center [47, 34] width 94 height 24
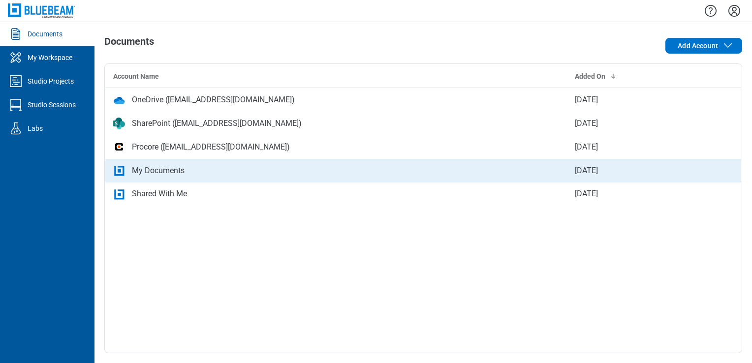
click at [183, 163] on td "My Documents" at bounding box center [335, 171] width 461 height 24
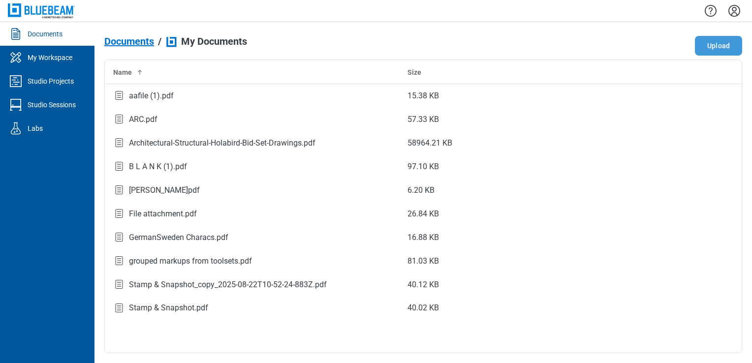
click at [716, 52] on button "Upload" at bounding box center [718, 46] width 47 height 20
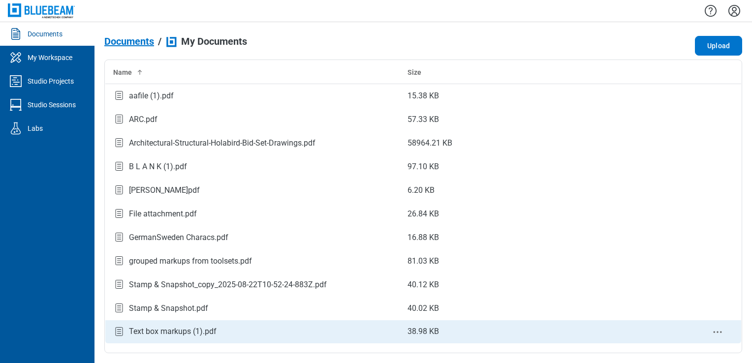
click at [179, 324] on td "Text box markups (1).pdf" at bounding box center [252, 332] width 295 height 24
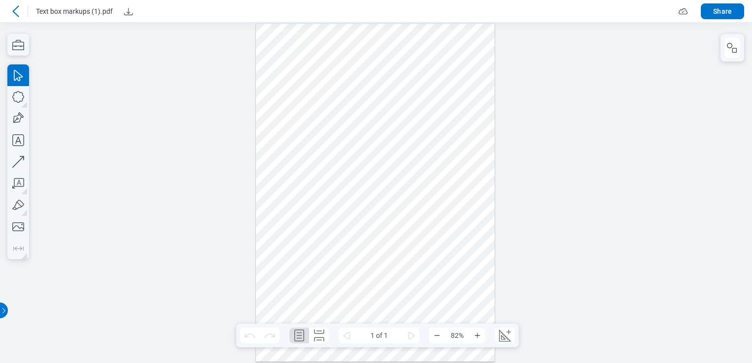
click at [333, 276] on div at bounding box center [375, 193] width 239 height 338
click at [441, 199] on div at bounding box center [375, 193] width 239 height 338
click at [406, 163] on div at bounding box center [375, 193] width 239 height 338
drag, startPoint x: 406, startPoint y: 163, endPoint x: 409, endPoint y: 154, distance: 9.5
click at [409, 154] on div at bounding box center [375, 193] width 239 height 338
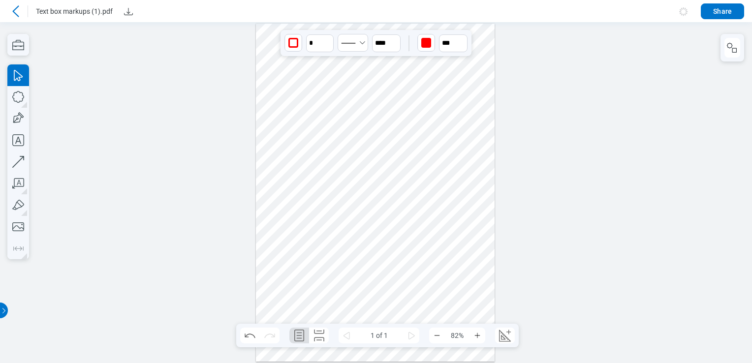
click at [444, 195] on div at bounding box center [375, 193] width 239 height 338
click at [732, 54] on button "button" at bounding box center [732, 48] width 16 height 20
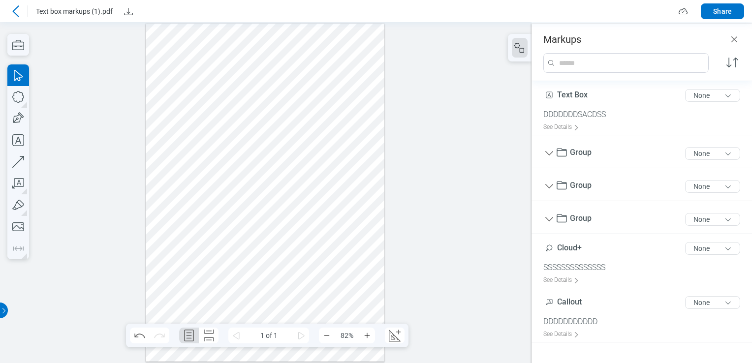
click at [338, 193] on div at bounding box center [265, 193] width 239 height 338
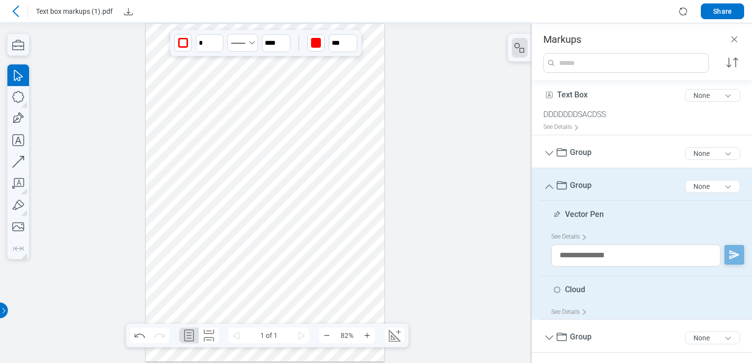
click at [290, 136] on div at bounding box center [265, 193] width 239 height 338
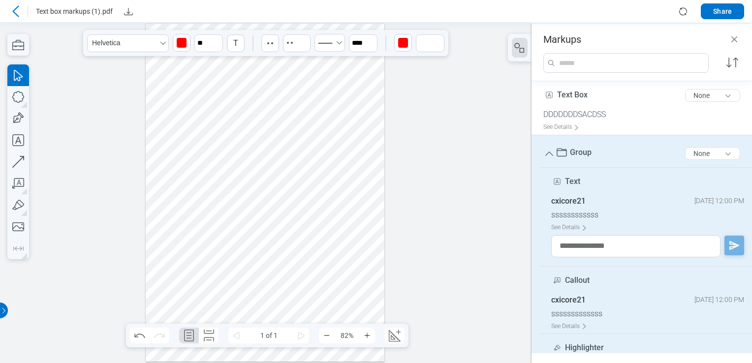
click at [255, 233] on div at bounding box center [265, 193] width 239 height 338
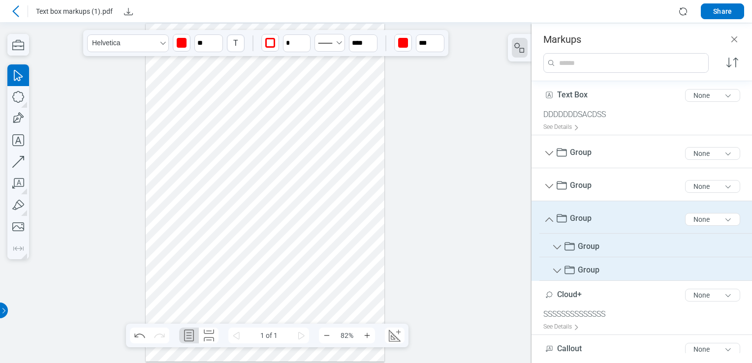
click at [13, 12] on icon at bounding box center [16, 11] width 12 height 12
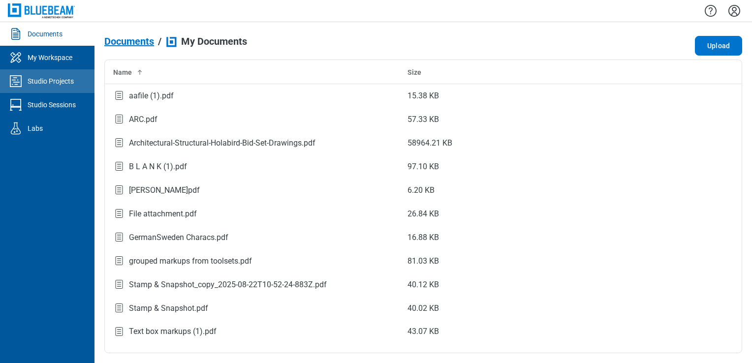
click at [67, 87] on link "Studio Projects" at bounding box center [47, 81] width 94 height 24
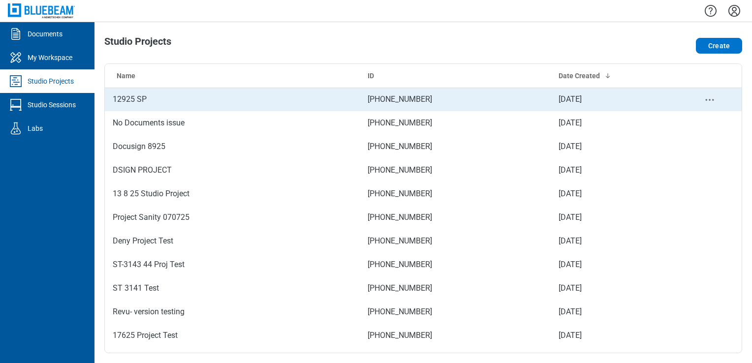
click at [149, 101] on td "12925 SP" at bounding box center [232, 100] width 255 height 24
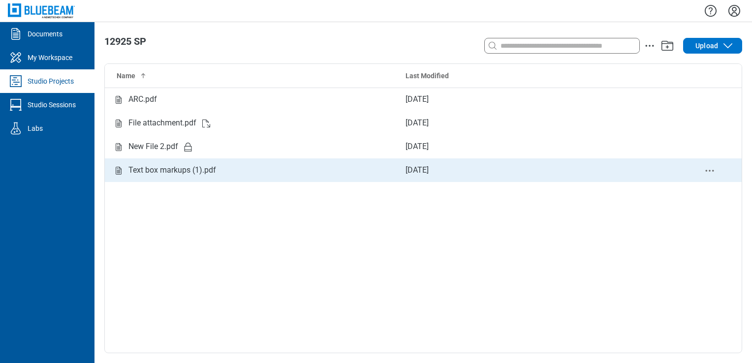
click at [151, 160] on td "Text box markups (1).pdf" at bounding box center [251, 170] width 293 height 24
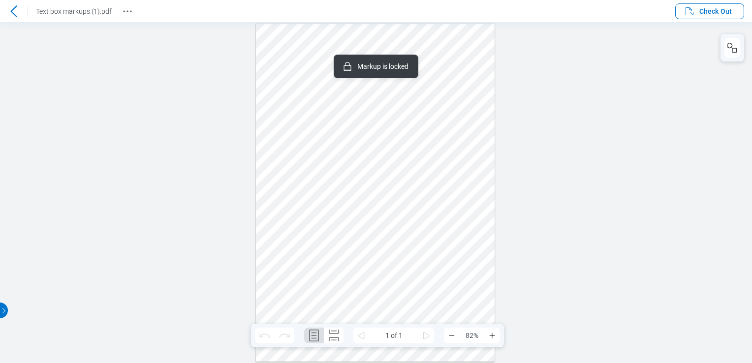
click at [305, 274] on div at bounding box center [375, 193] width 239 height 338
click at [723, 21] on header "Text box markups (1).pdf Check Out" at bounding box center [376, 11] width 752 height 22
click at [721, 11] on span "Check Out" at bounding box center [715, 11] width 32 height 10
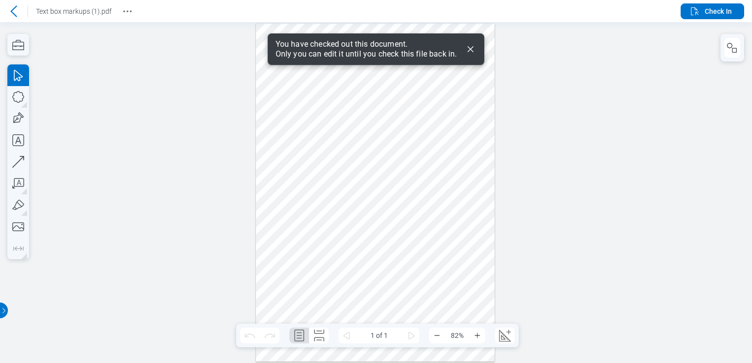
click at [472, 51] on icon "Dismiss" at bounding box center [470, 49] width 12 height 12
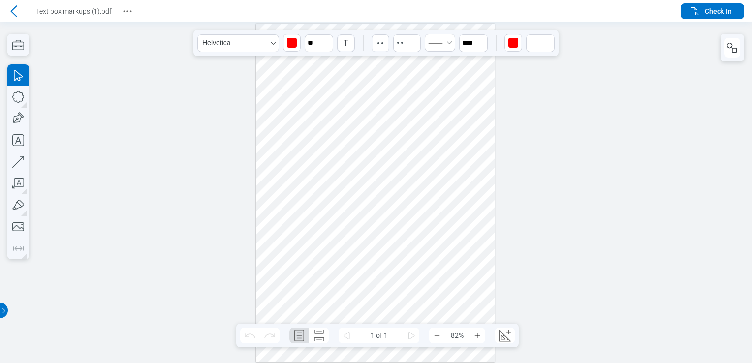
click at [395, 153] on div at bounding box center [375, 193] width 239 height 338
click at [440, 188] on div at bounding box center [375, 193] width 239 height 338
click at [374, 228] on div at bounding box center [375, 193] width 239 height 338
click at [718, 9] on span "Check In" at bounding box center [717, 11] width 27 height 10
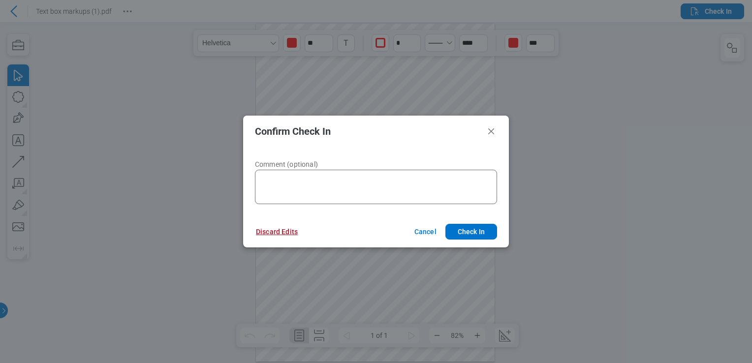
click at [281, 231] on button "Discard Edits" at bounding box center [276, 232] width 65 height 16
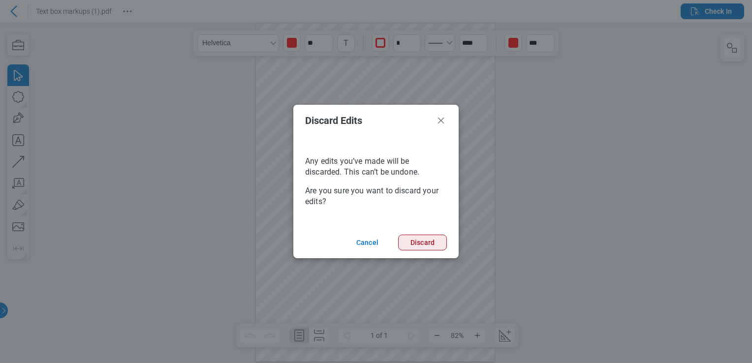
click at [429, 245] on button "Discard" at bounding box center [422, 243] width 49 height 16
